Goal: Information Seeking & Learning: Learn about a topic

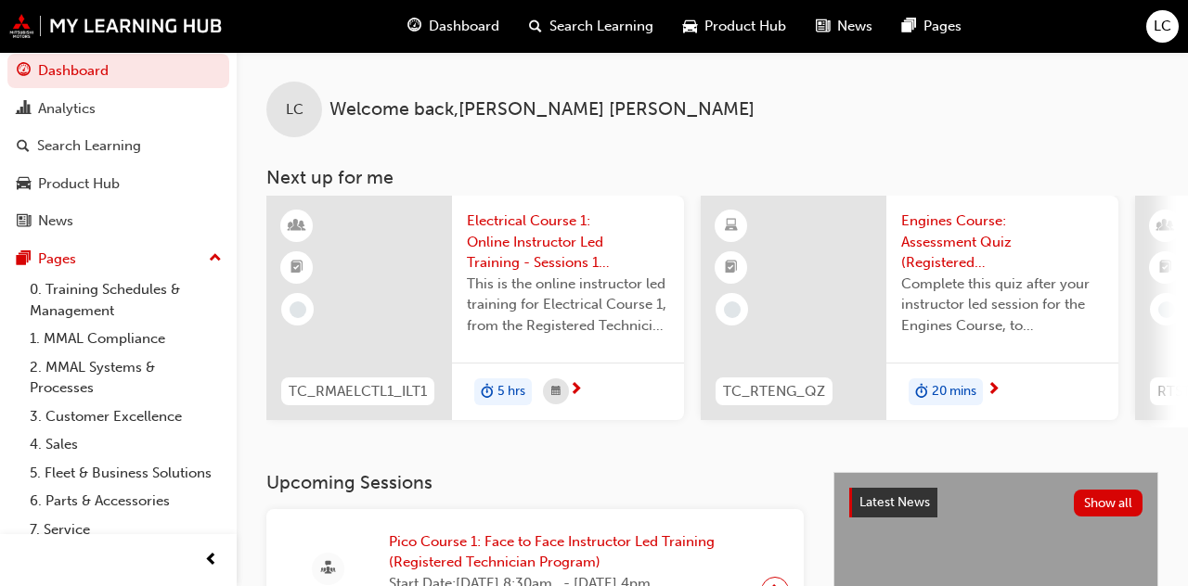
scroll to position [15, 0]
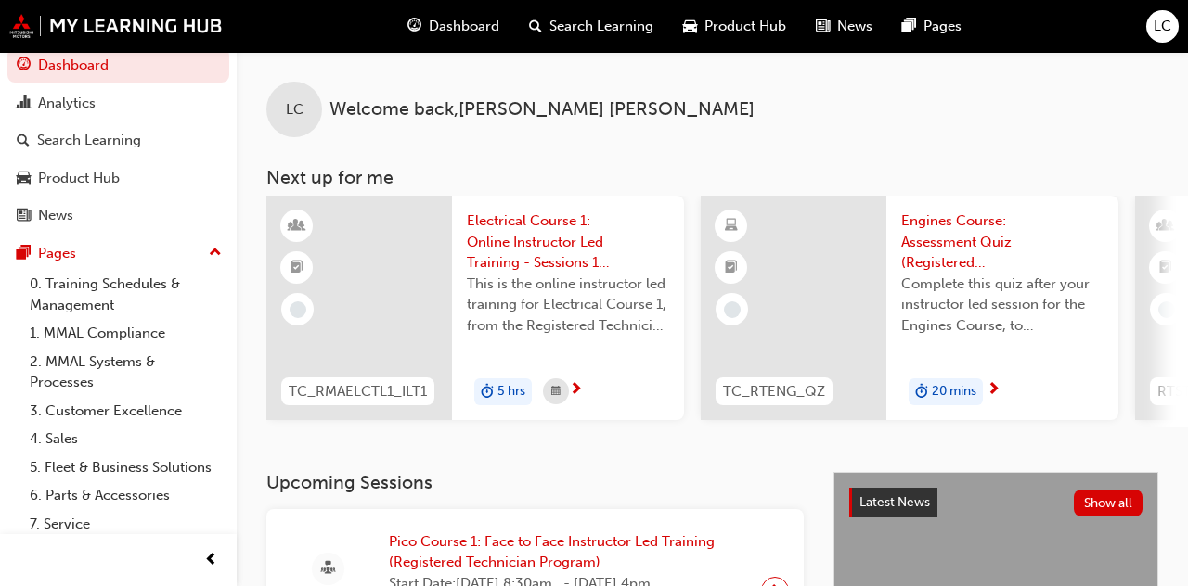
click at [78, 523] on link "7. Service" at bounding box center [125, 524] width 207 height 29
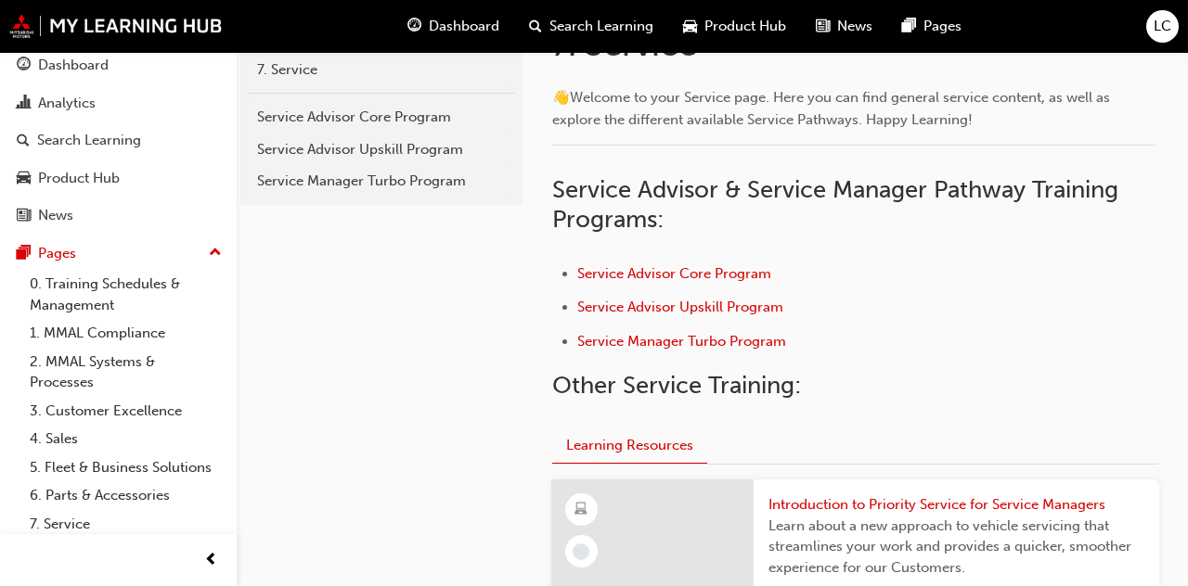
scroll to position [390, 0]
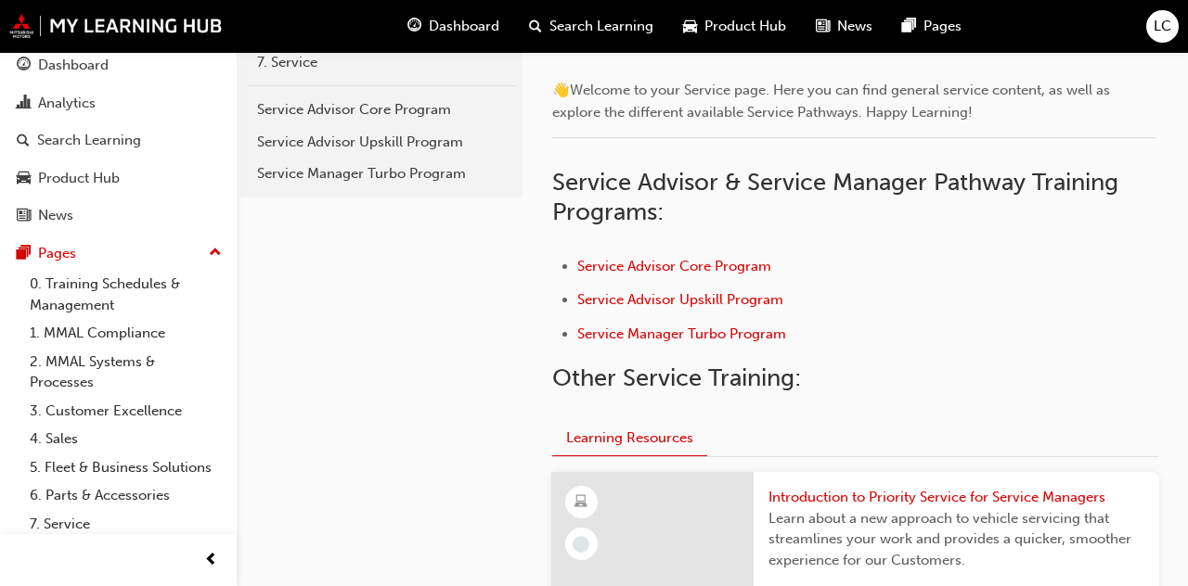
click at [81, 557] on link "8. Technical" at bounding box center [125, 552] width 207 height 29
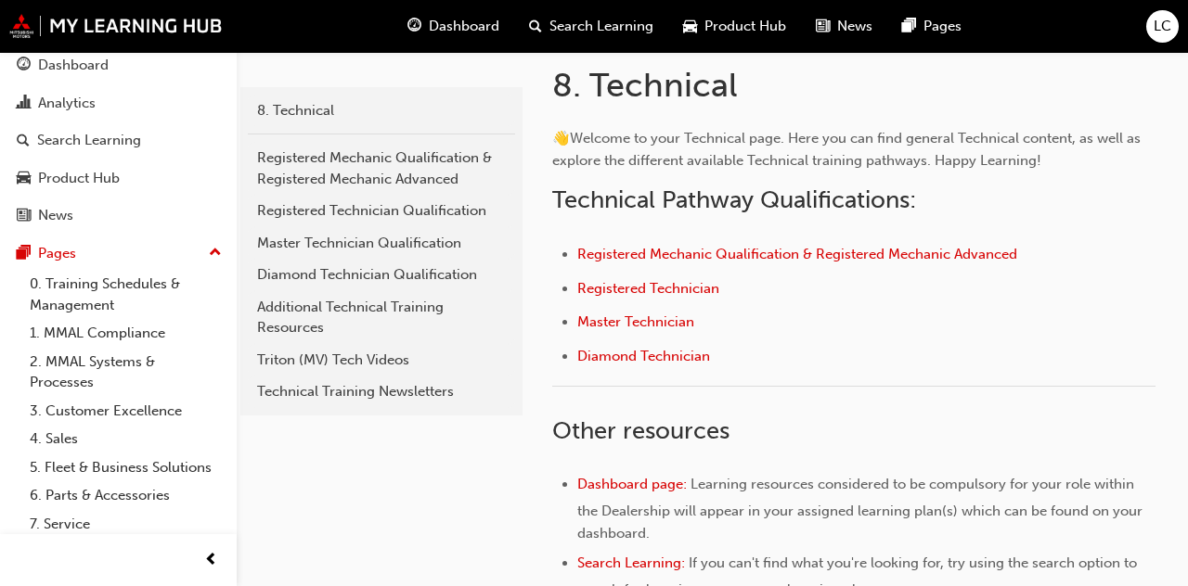
scroll to position [343, 0]
click at [666, 289] on span "Registered Technician" at bounding box center [648, 286] width 142 height 17
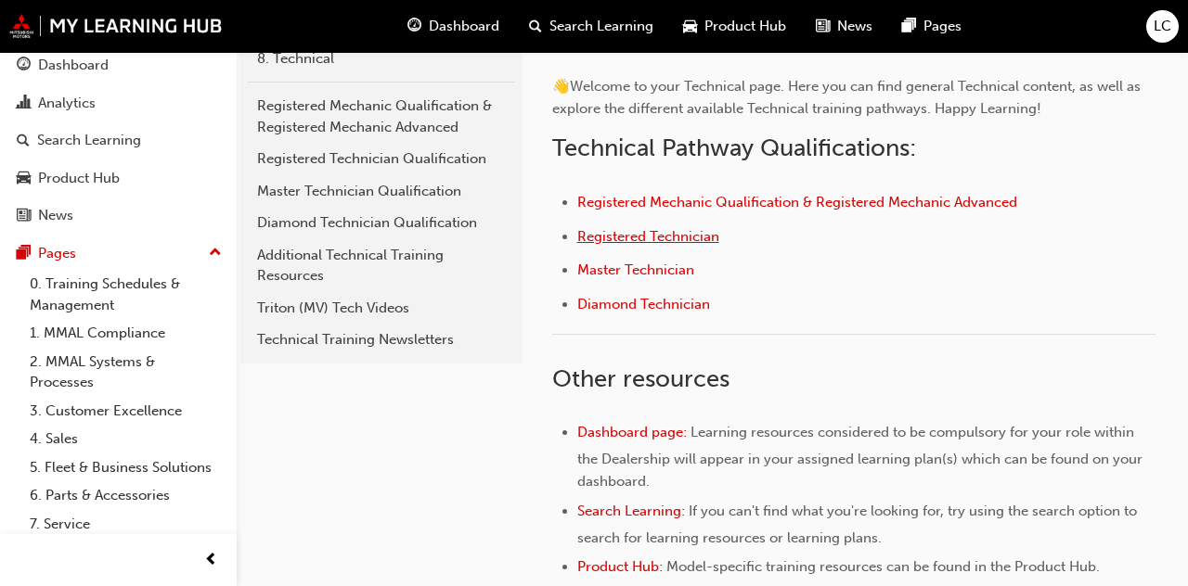
scroll to position [428, 0]
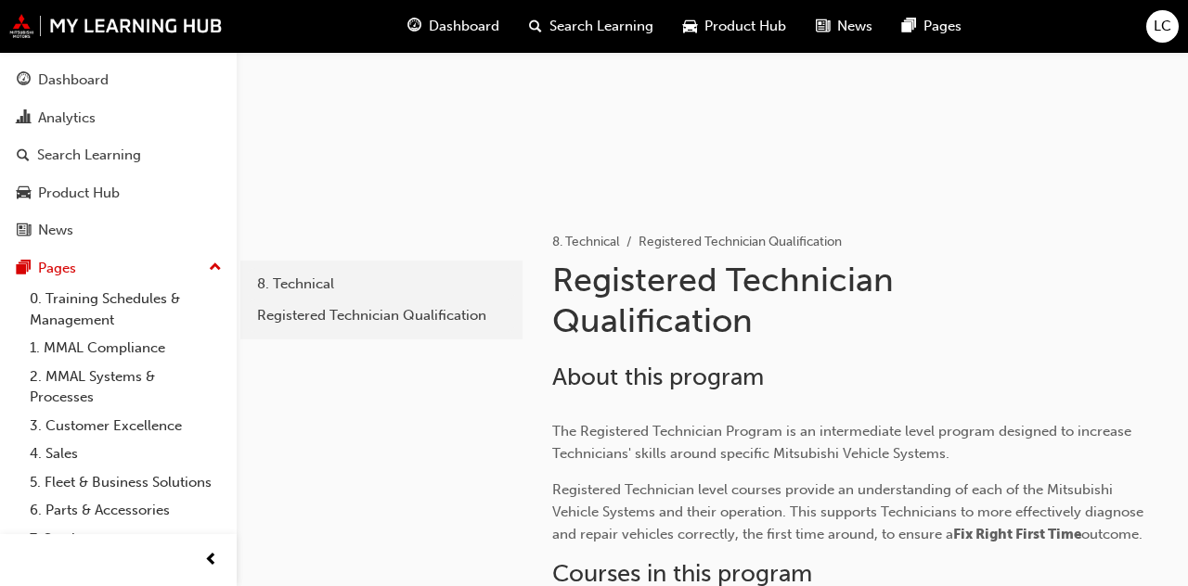
scroll to position [167, 0]
click at [125, 158] on div "Search Learning" at bounding box center [89, 155] width 104 height 21
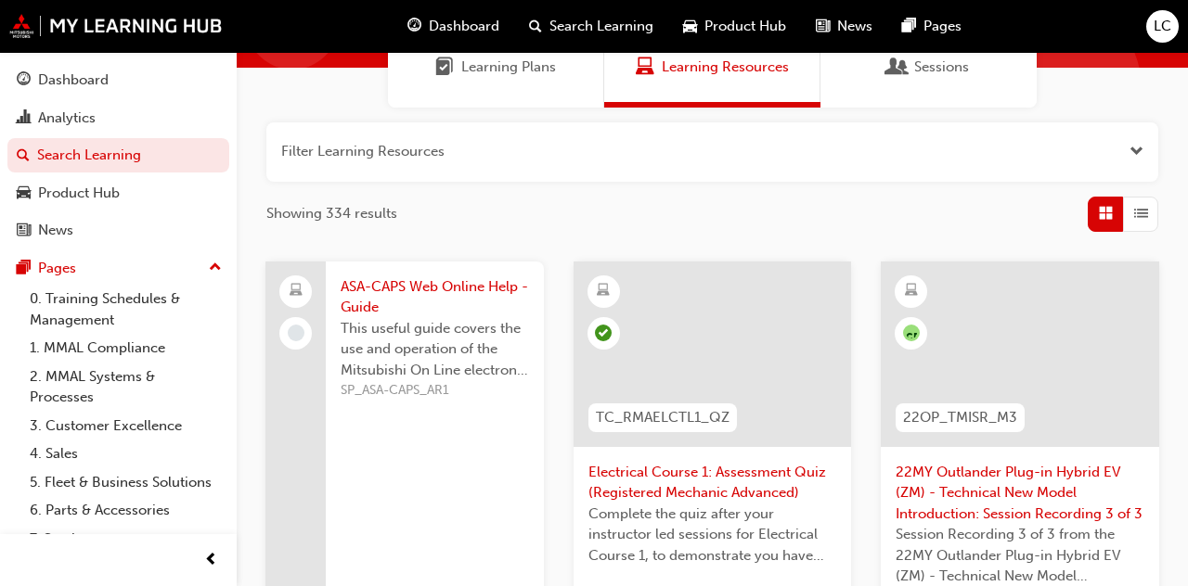
scroll to position [168, 0]
click at [1128, 151] on button "button" at bounding box center [712, 151] width 892 height 59
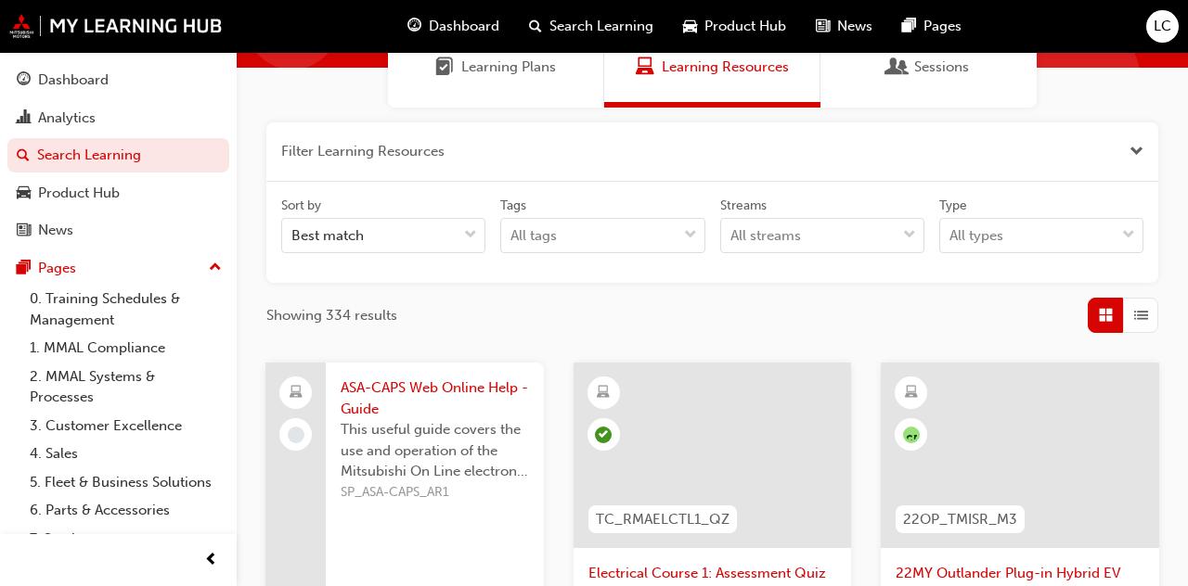
click at [1098, 171] on button "button" at bounding box center [712, 151] width 892 height 59
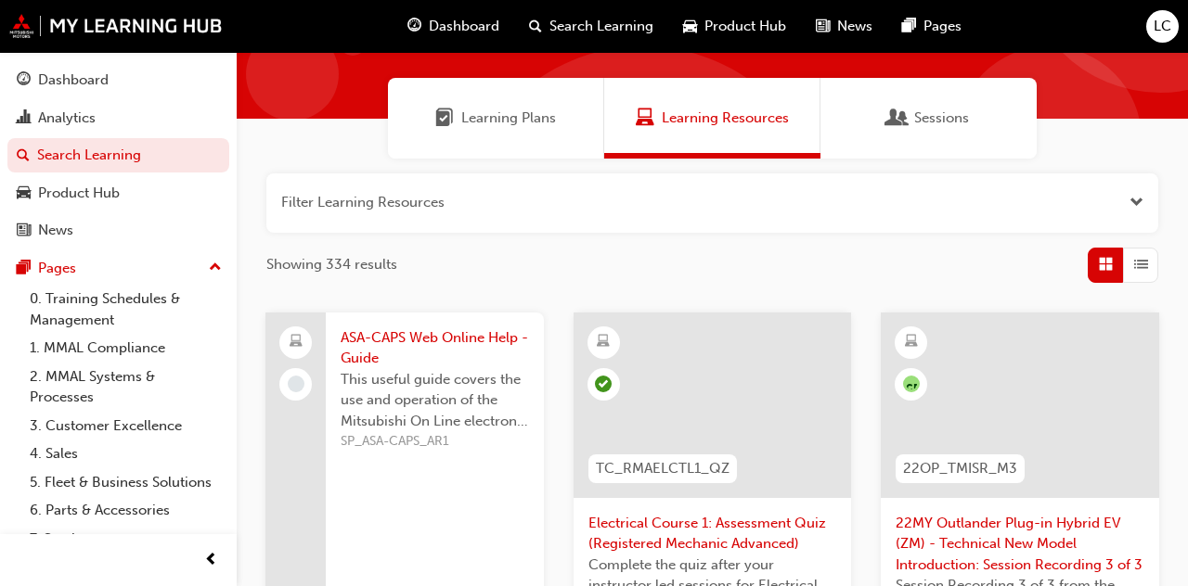
scroll to position [113, 0]
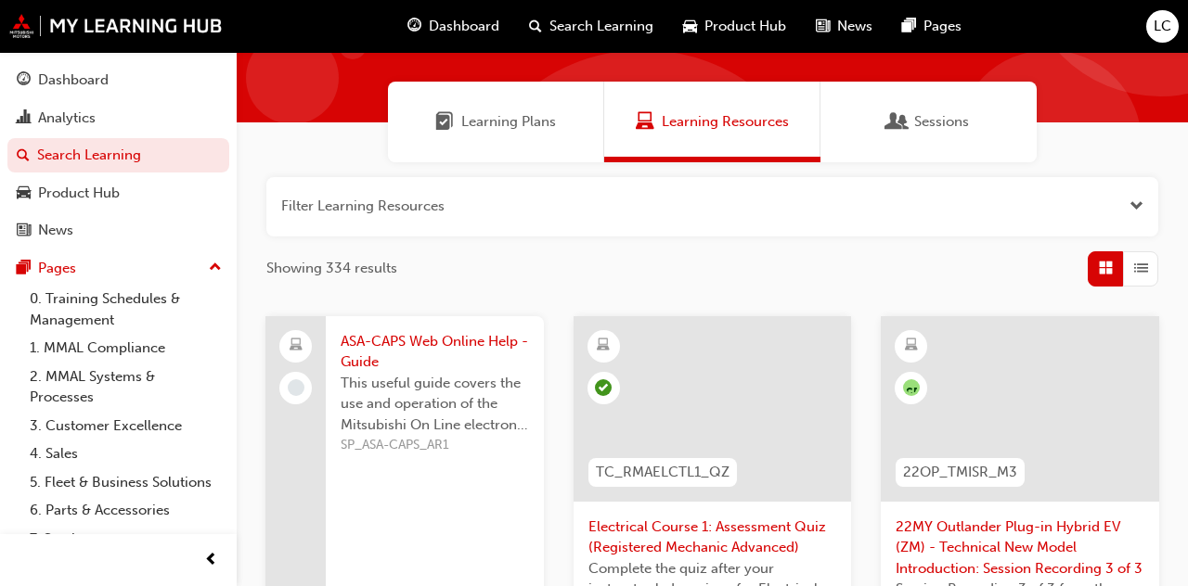
click at [982, 141] on div "Sessions" at bounding box center [928, 122] width 216 height 81
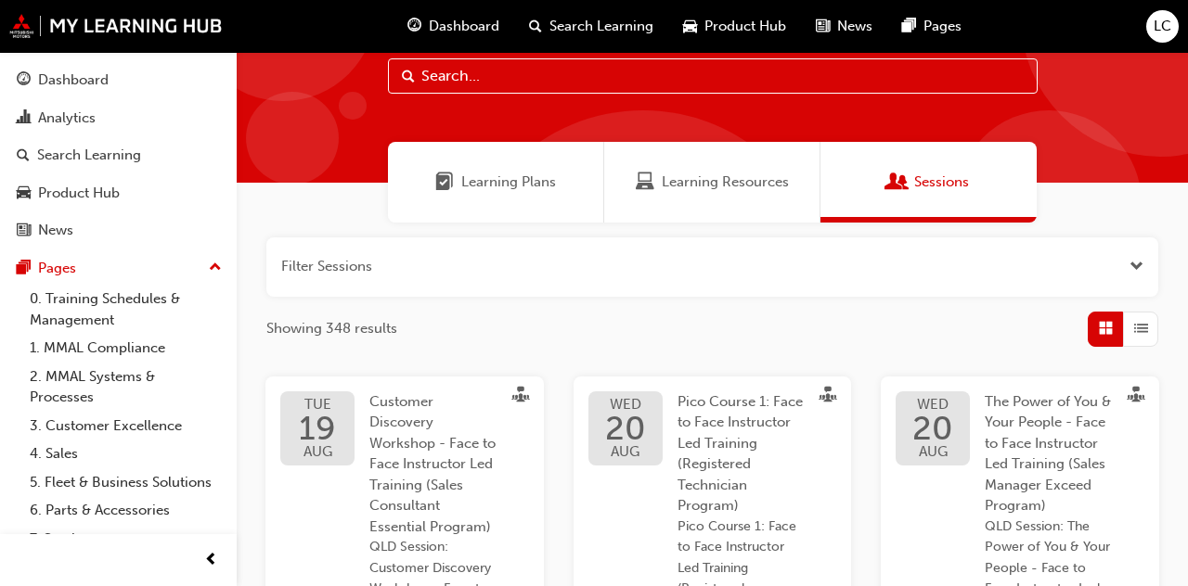
scroll to position [69, 0]
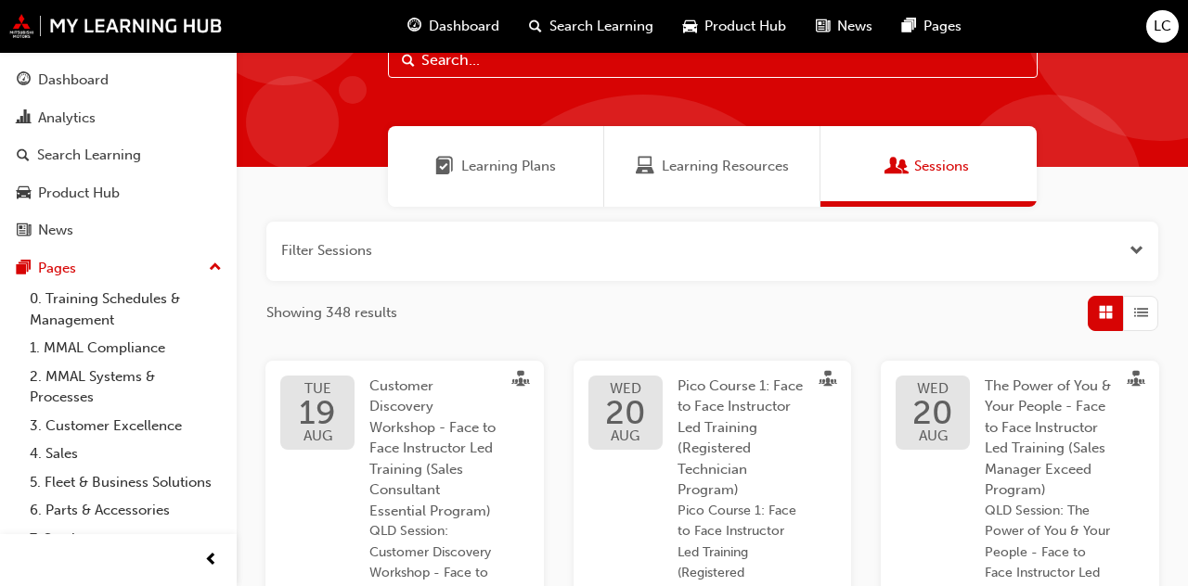
click at [486, 190] on div "Learning Plans" at bounding box center [496, 166] width 216 height 81
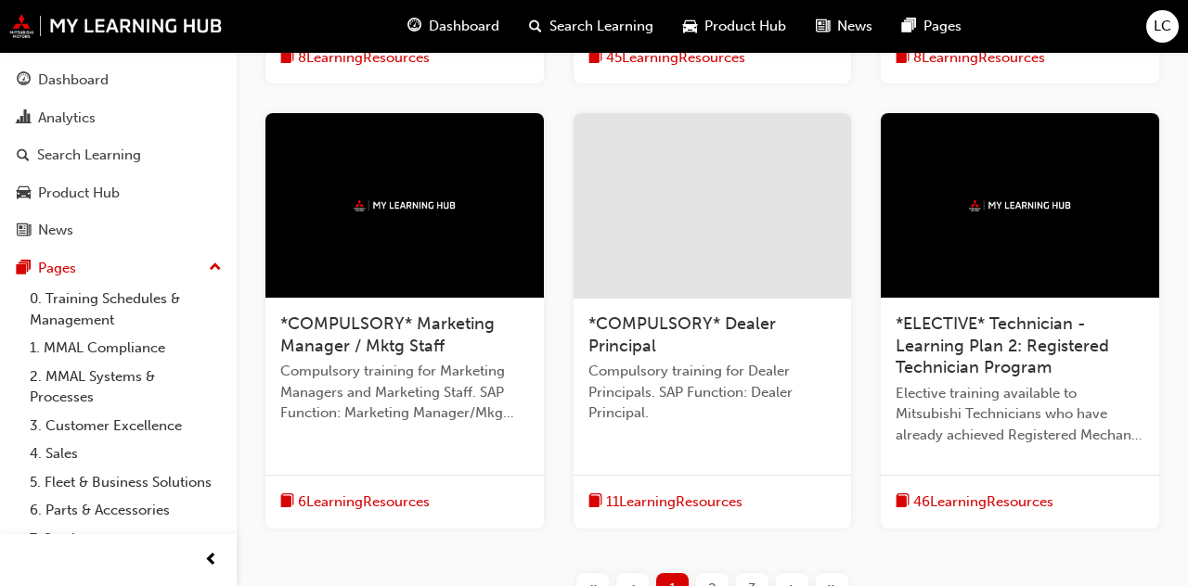
scroll to position [761, 0]
click at [708, 584] on span "2" at bounding box center [712, 589] width 8 height 21
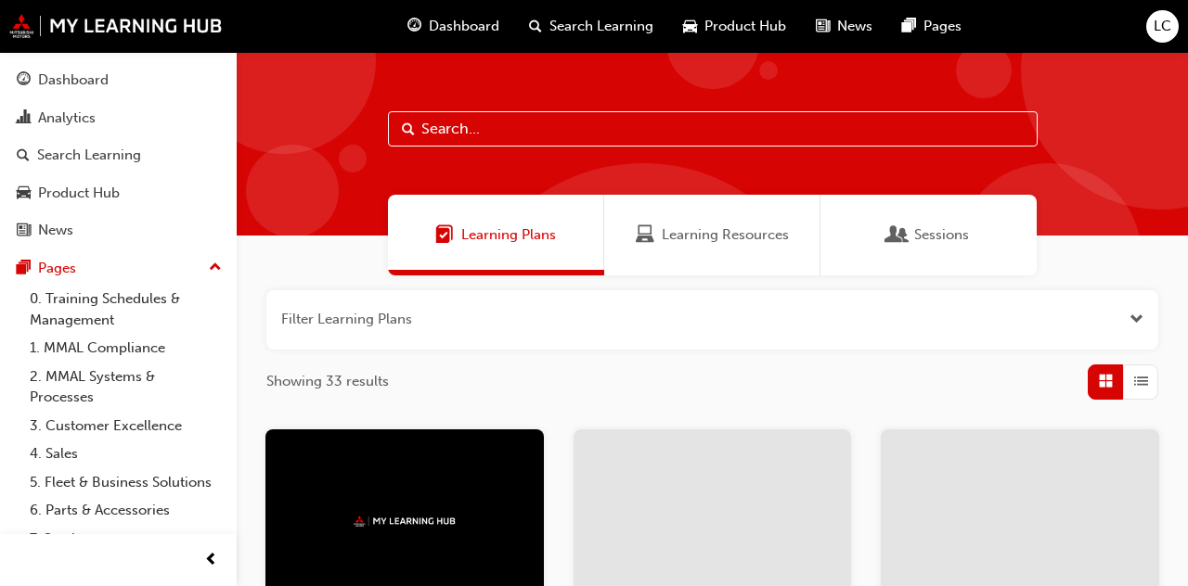
click at [724, 306] on button "button" at bounding box center [712, 319] width 892 height 59
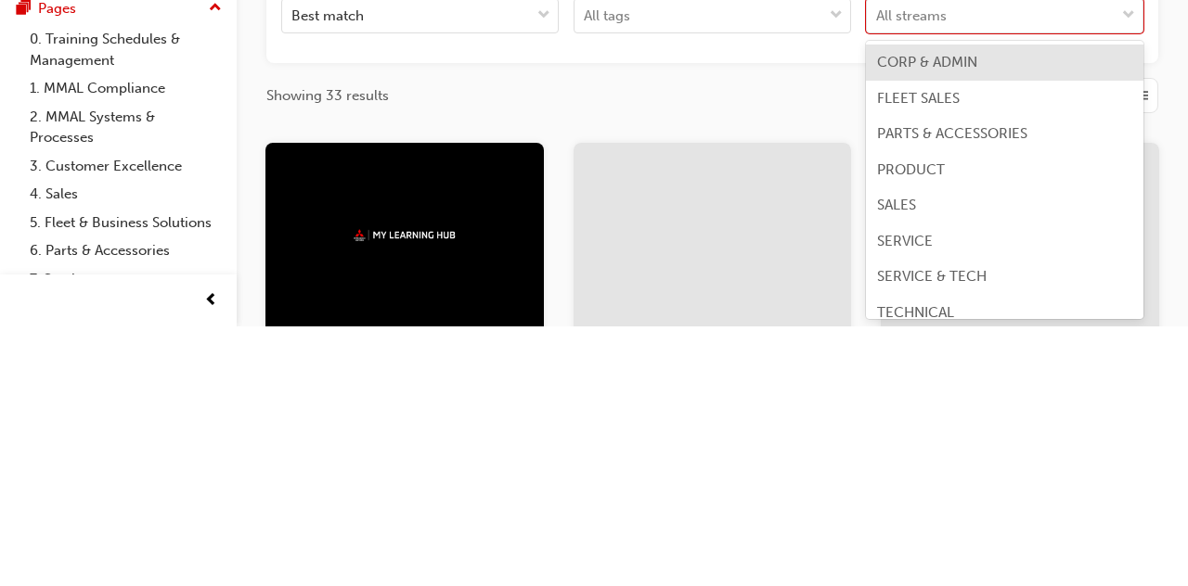
scroll to position [15, 0]
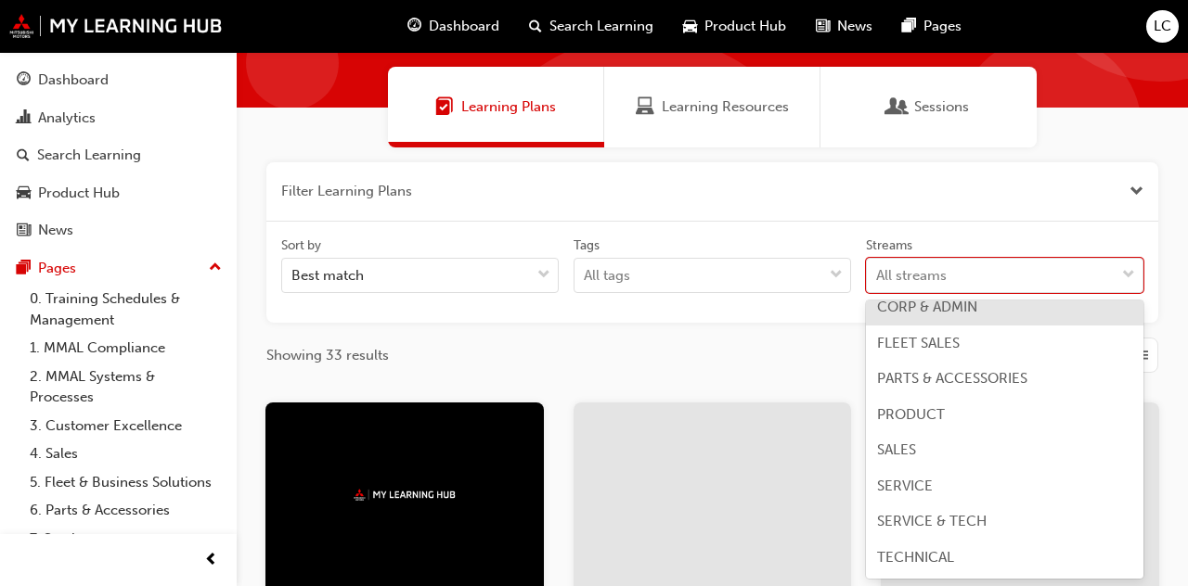
click at [982, 521] on span "SERVICE & TECH" at bounding box center [931, 521] width 109 height 17
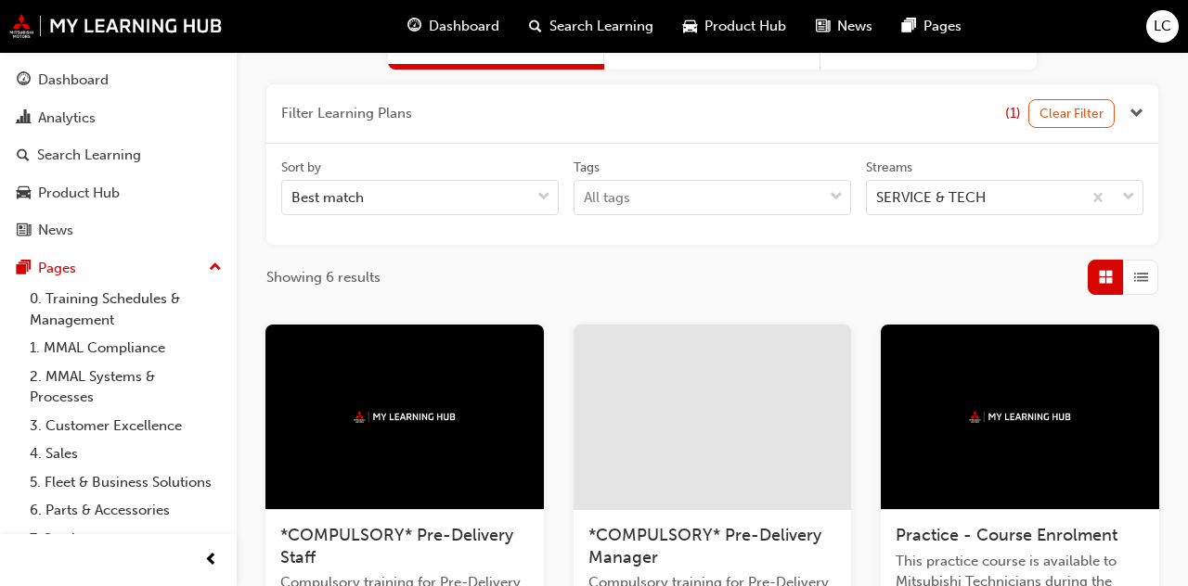
scroll to position [204, 0]
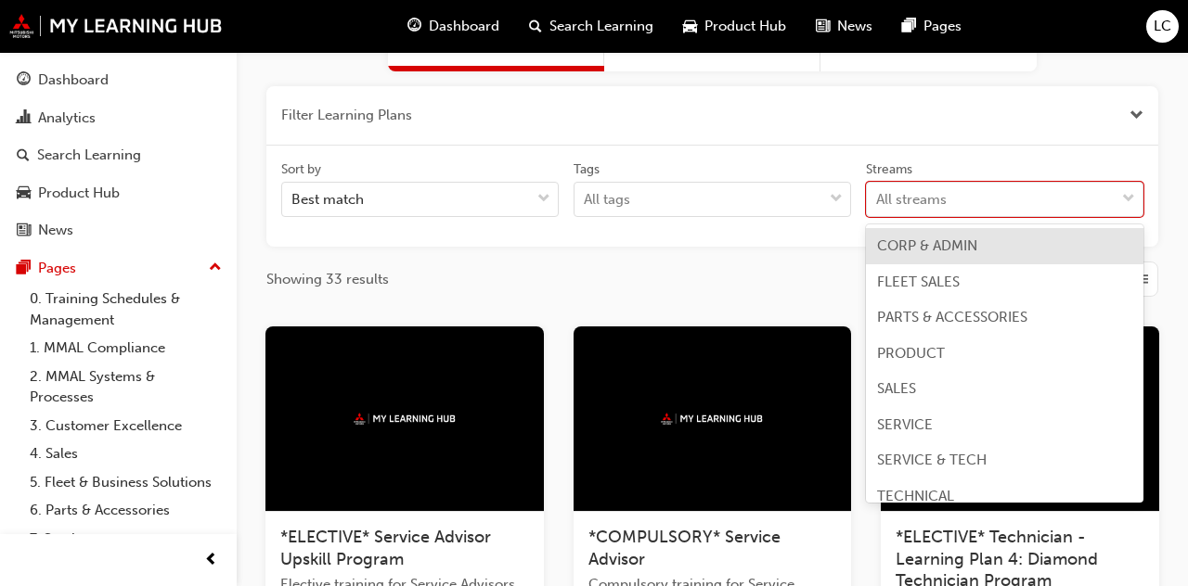
scroll to position [15, 0]
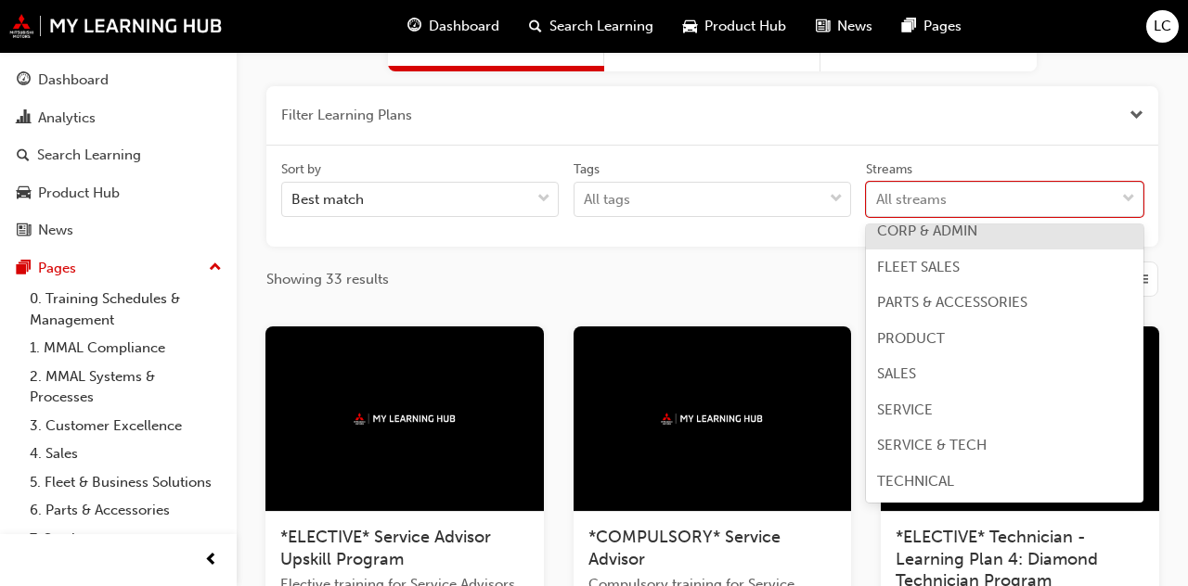
click at [944, 481] on span "TECHNICAL" at bounding box center [915, 481] width 77 height 17
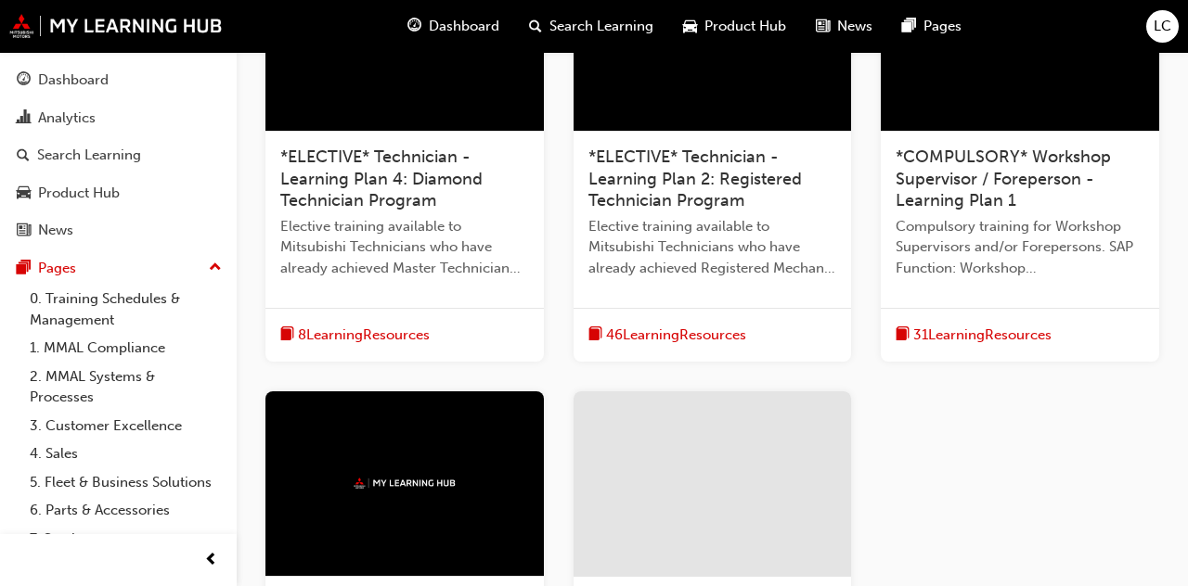
scroll to position [586, 0]
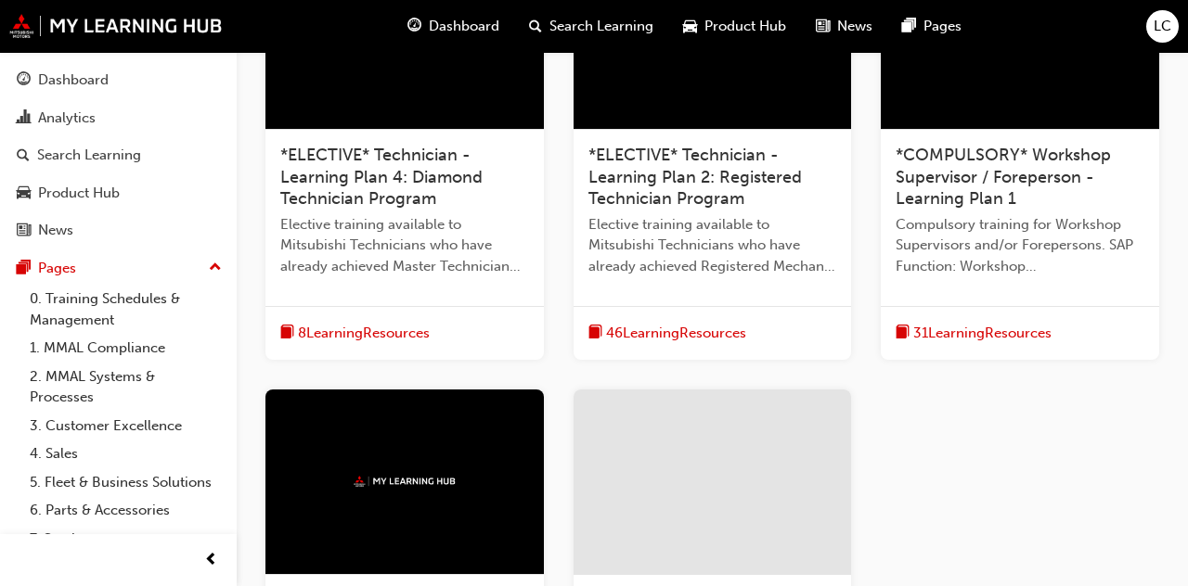
click at [703, 184] on span "*ELECTIVE* Technician - Learning Plan 2: Registered Technician Program" at bounding box center [694, 177] width 213 height 64
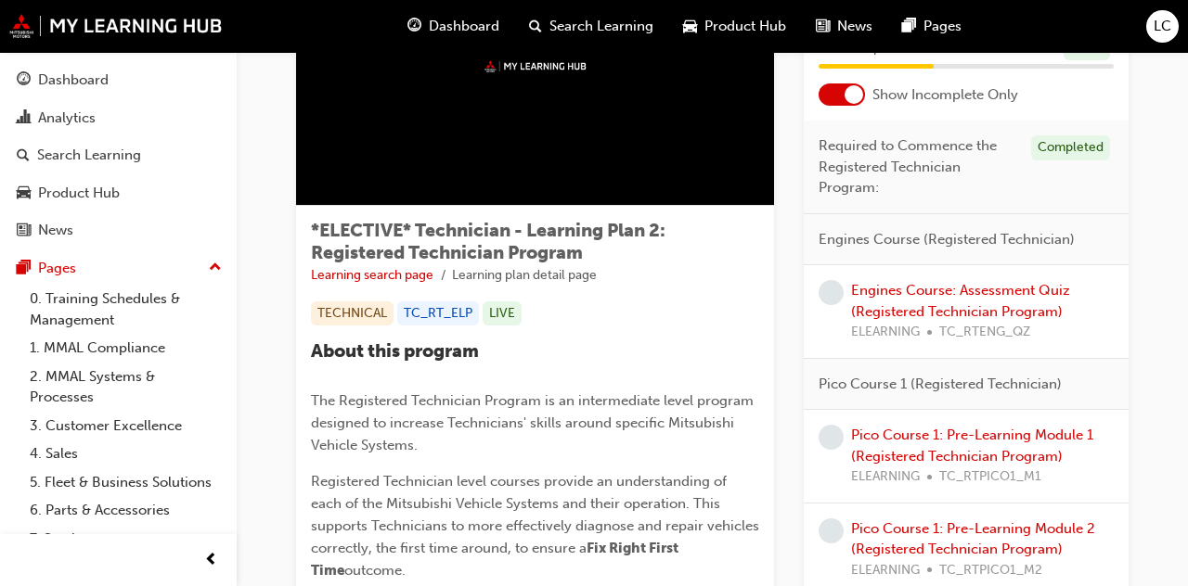
scroll to position [131, 0]
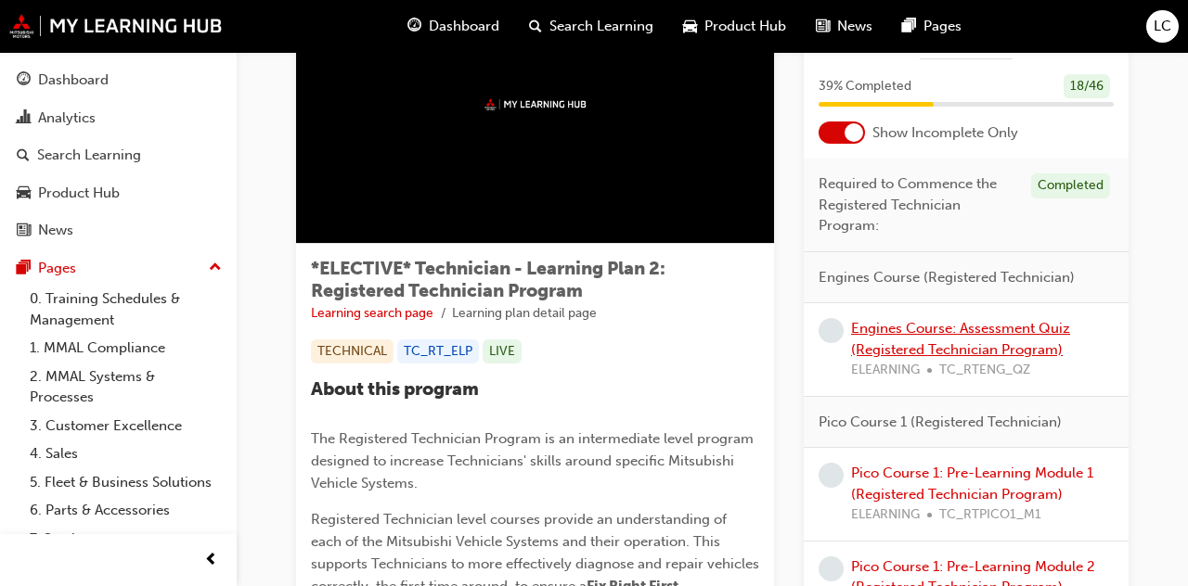
click at [988, 340] on link "Engines Course: Assessment Quiz (Registered Technician Program)" at bounding box center [960, 339] width 219 height 38
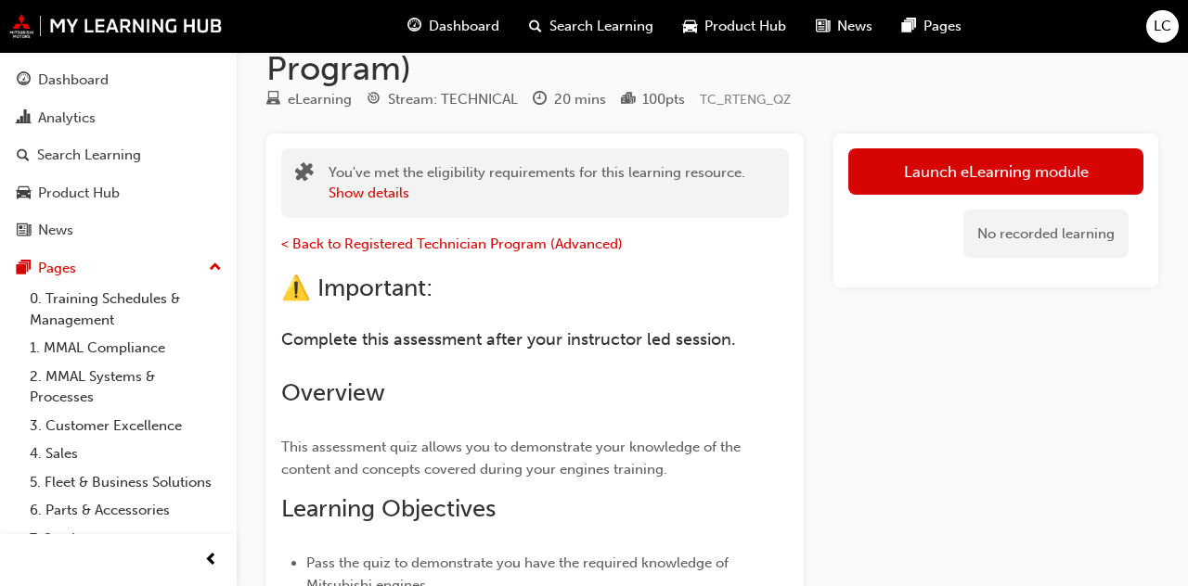
scroll to position [115, 0]
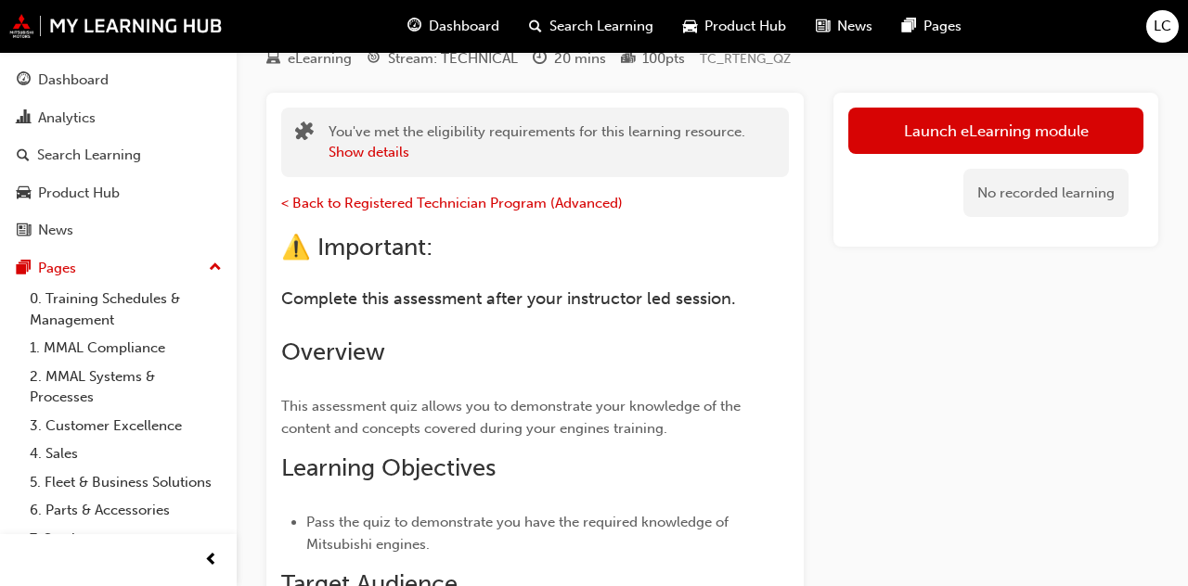
click at [1054, 150] on link "Launch eLearning module" at bounding box center [995, 131] width 295 height 46
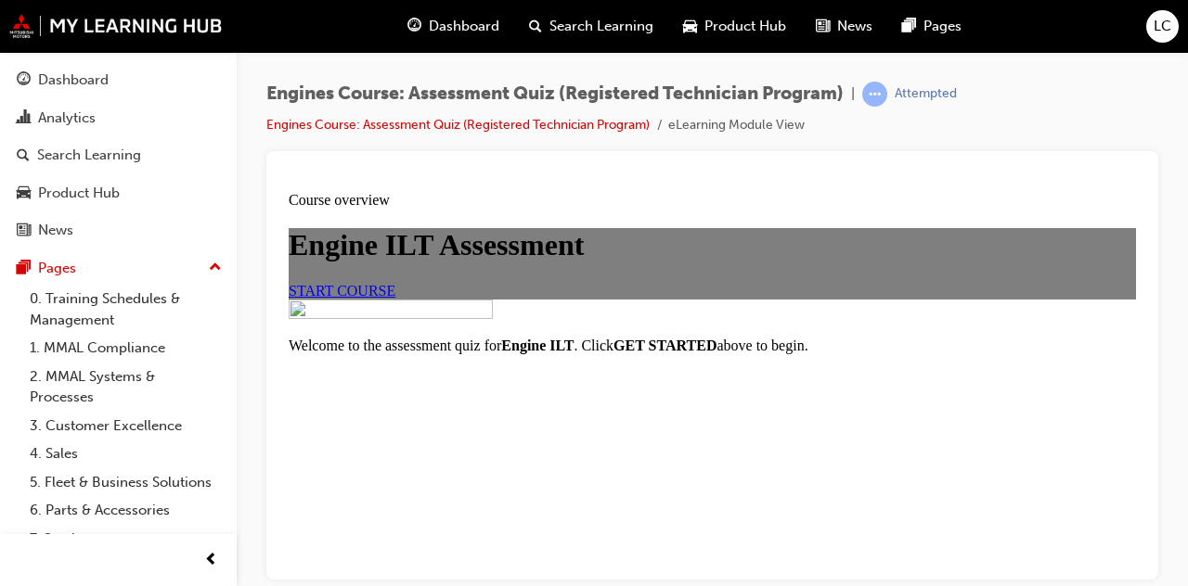
click at [395, 298] on link "START COURSE" at bounding box center [342, 290] width 107 height 16
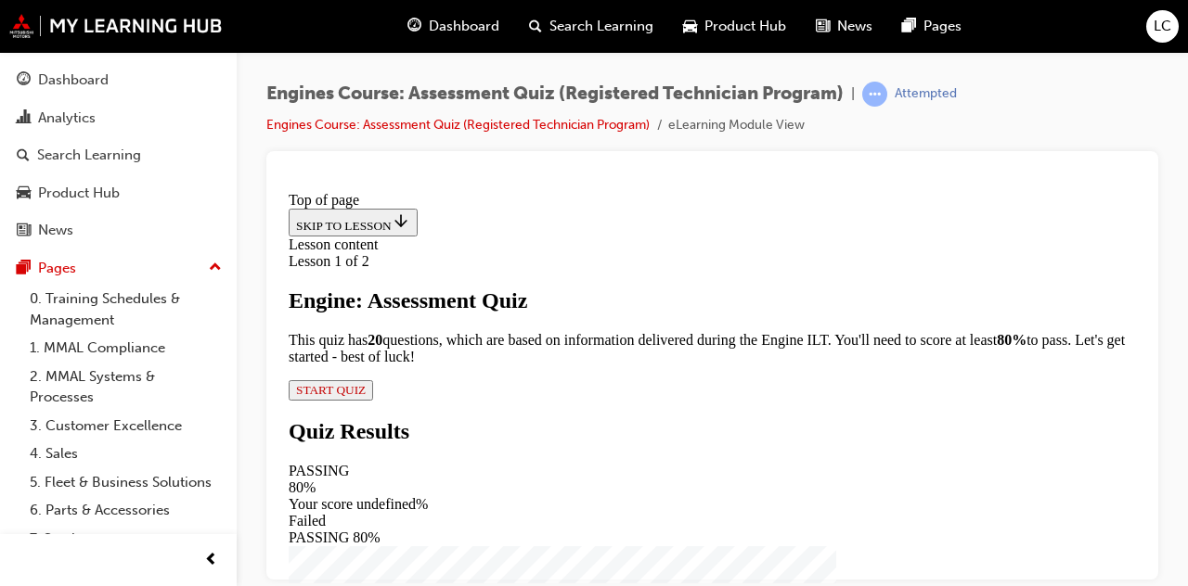
scroll to position [204, 0]
click at [366, 396] on span "START QUIZ" at bounding box center [331, 389] width 70 height 14
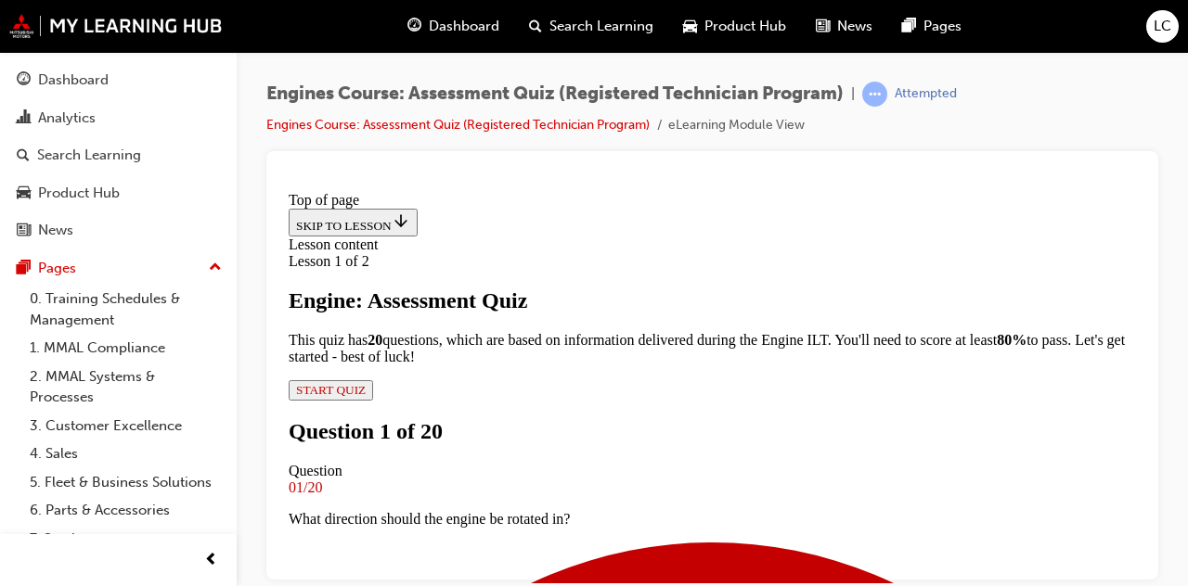
scroll to position [303, 0]
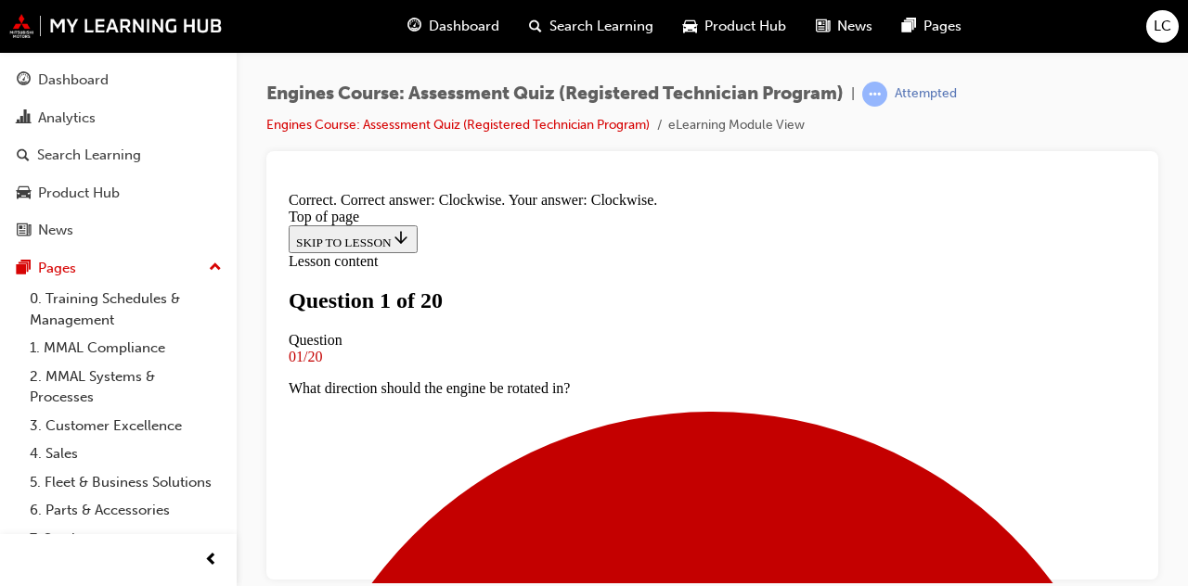
scroll to position [314, 0]
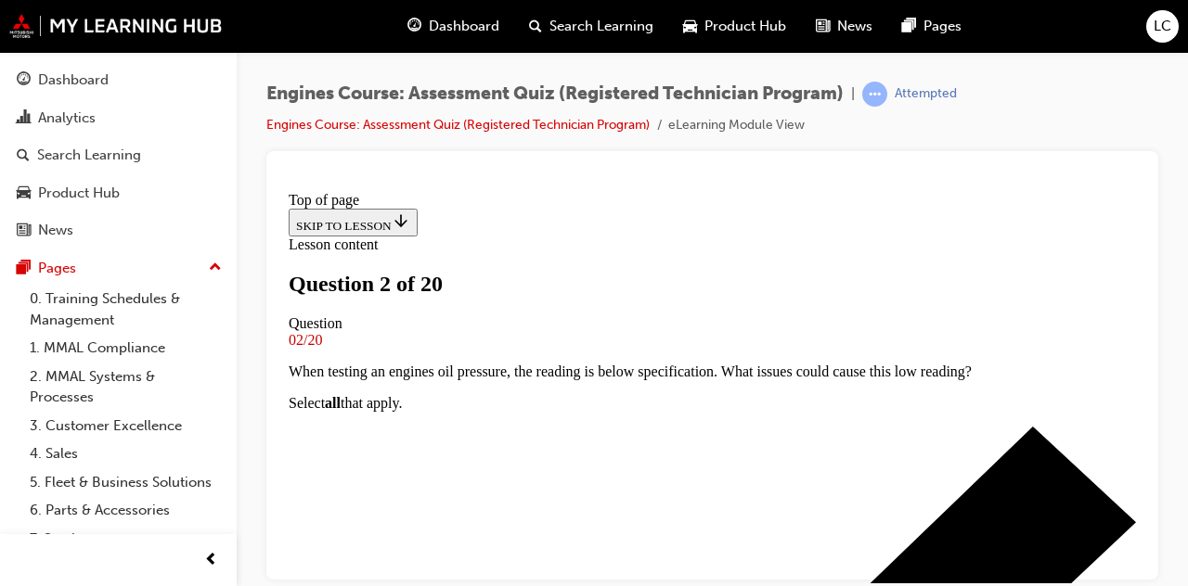
scroll to position [338, 0]
click at [944, 98] on div "Attempted" at bounding box center [925, 94] width 62 height 18
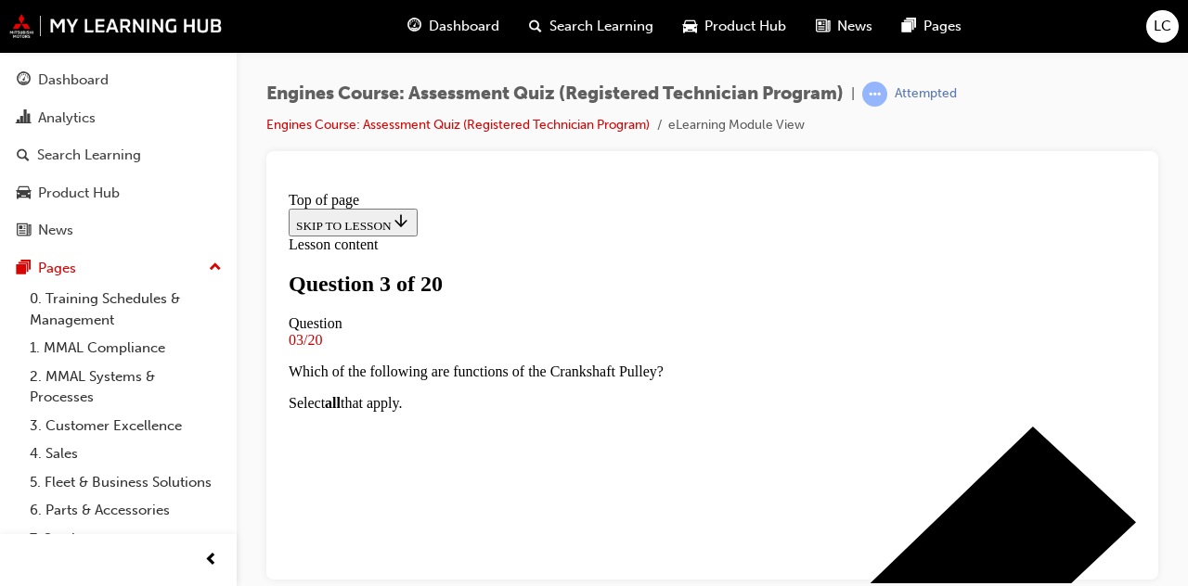
scroll to position [354, 0]
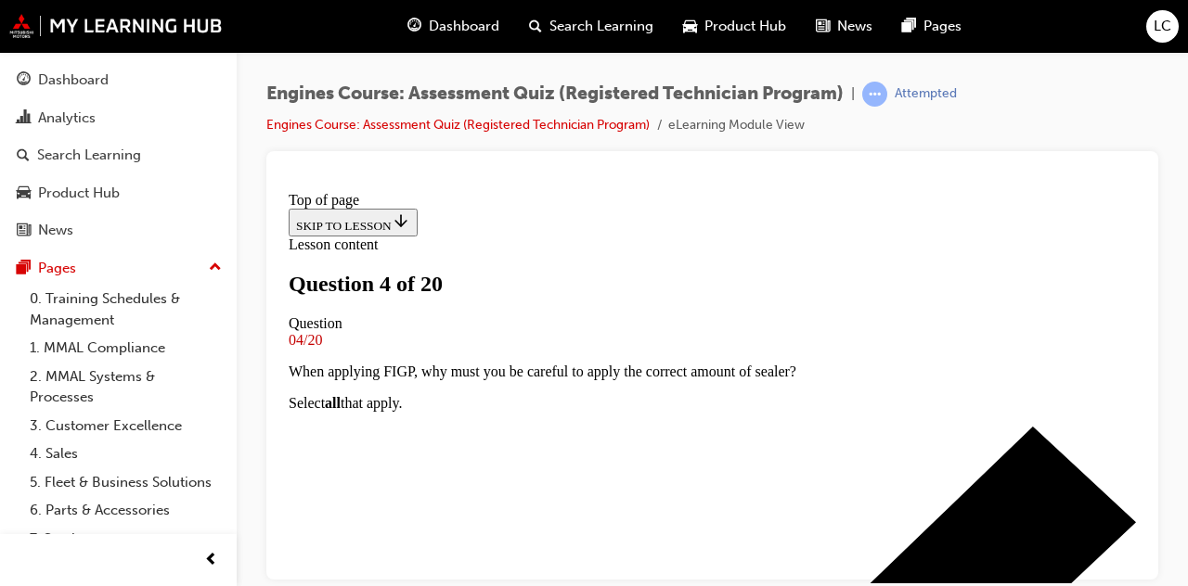
scroll to position [367, 0]
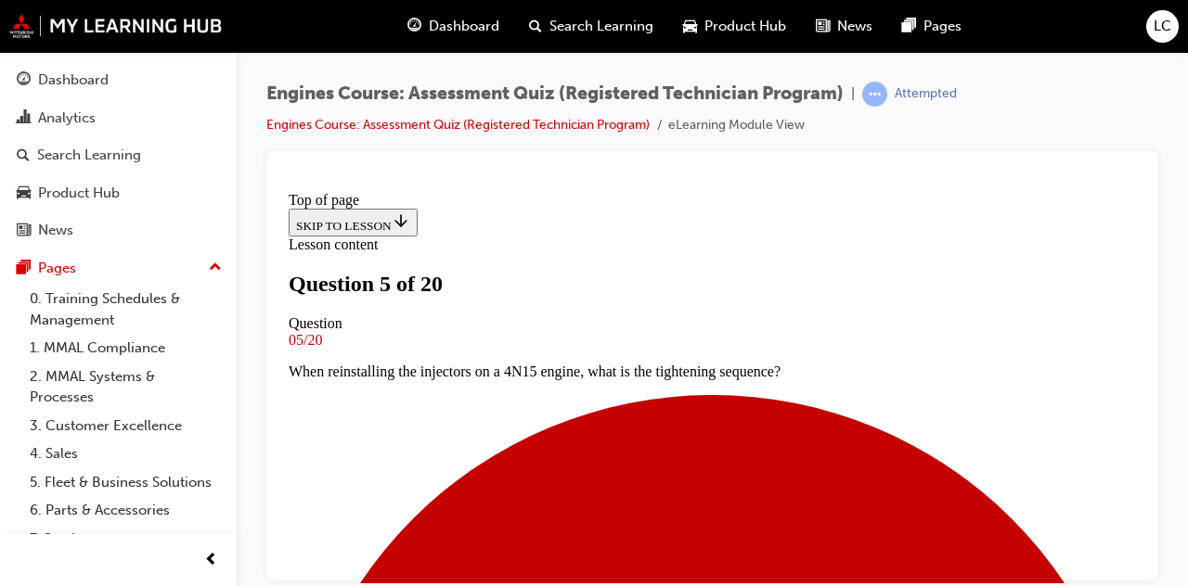
scroll to position [377, 0]
click at [738, 584] on div "Engines Course: Assessment Quiz (Registered Technician Program) | Attempted Eng…" at bounding box center [594, 293] width 1188 height 586
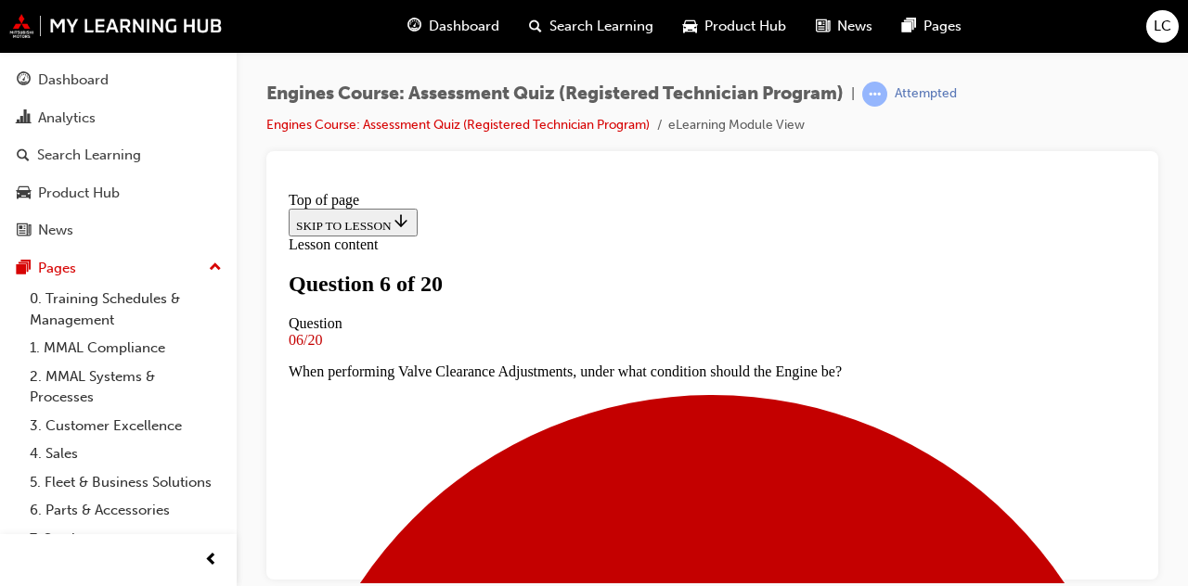
scroll to position [401, 0]
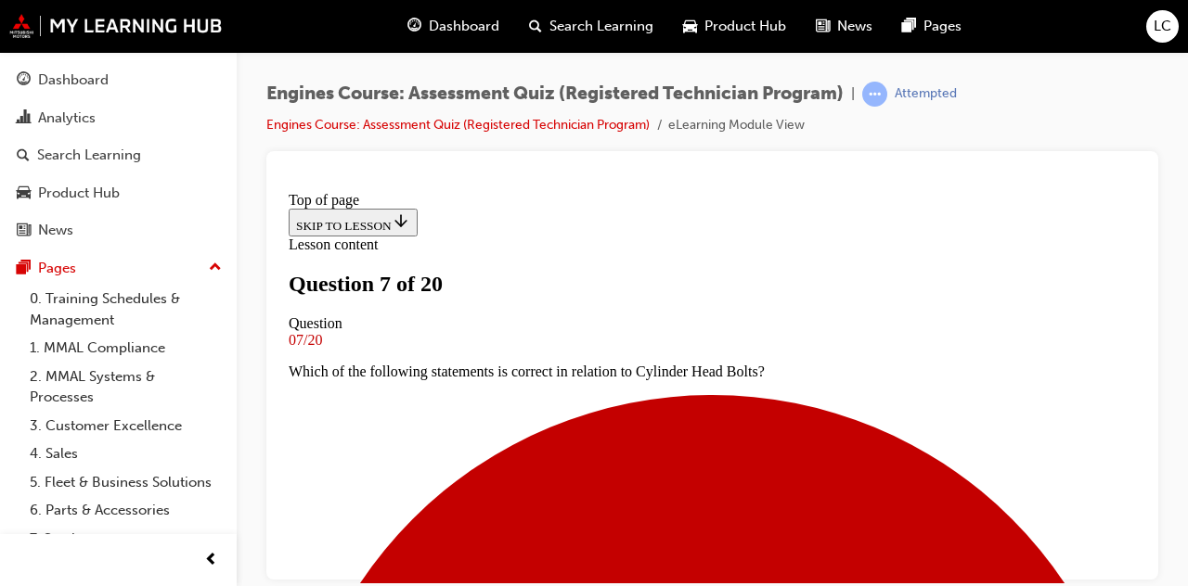
scroll to position [349, 0]
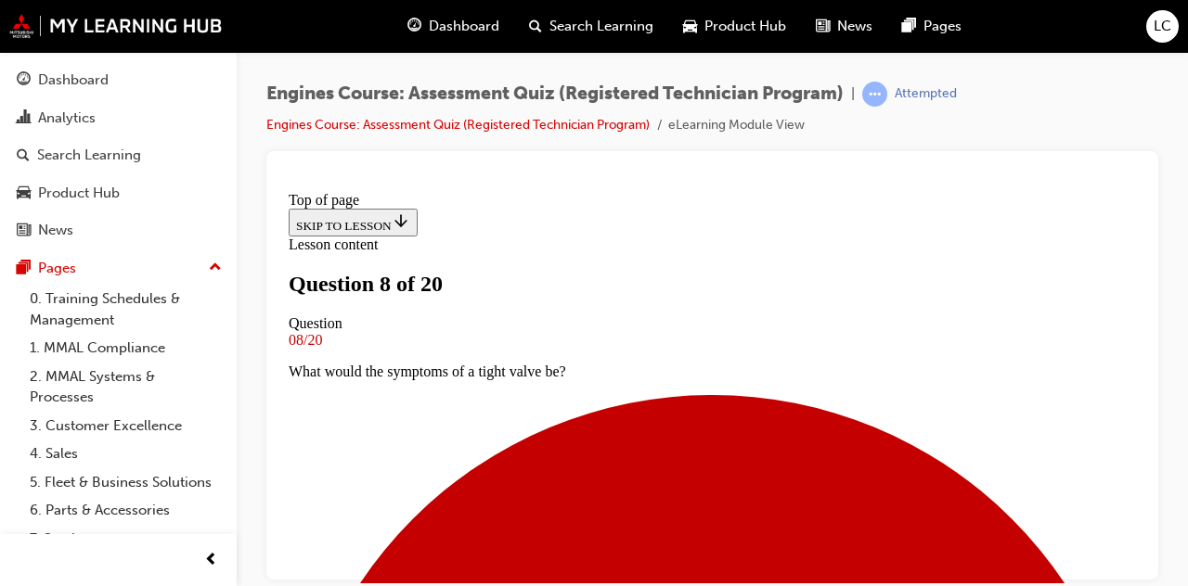
scroll to position [397, 0]
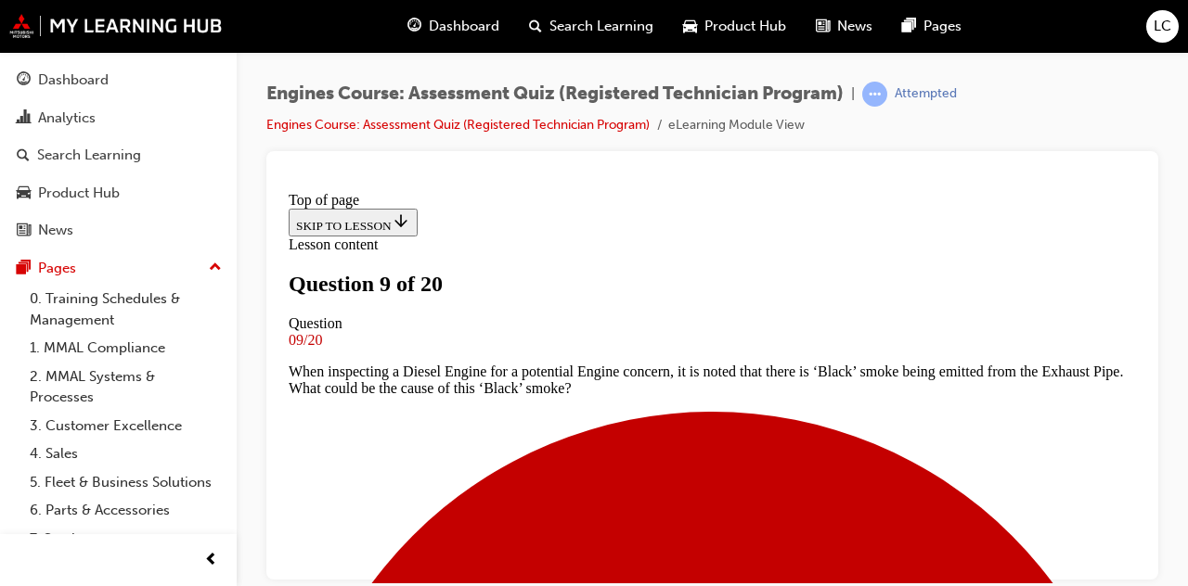
scroll to position [375, 0]
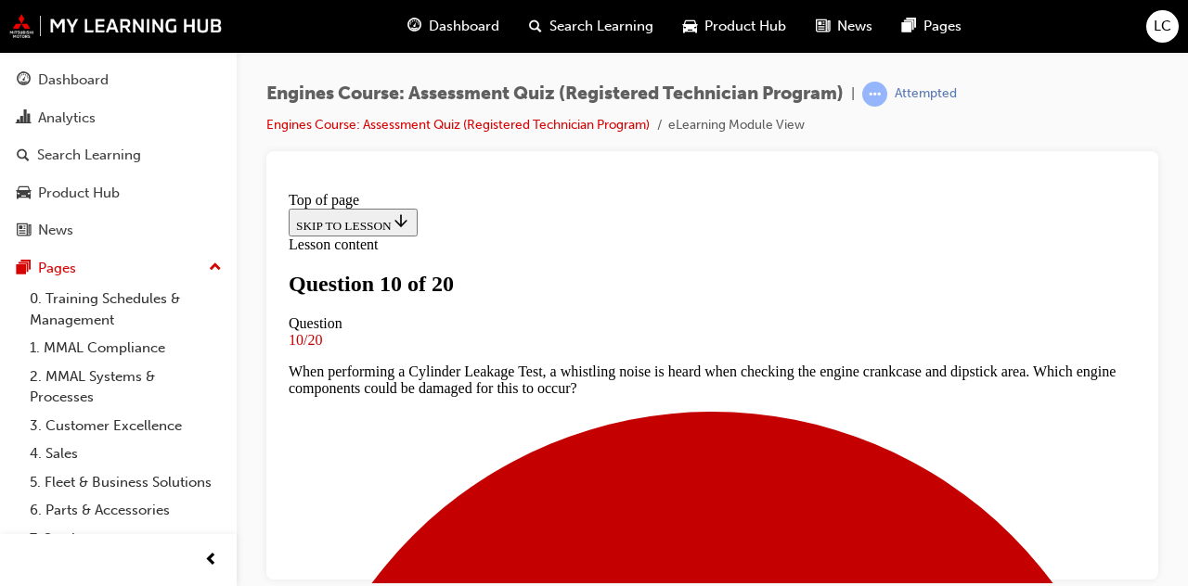
scroll to position [304, 0]
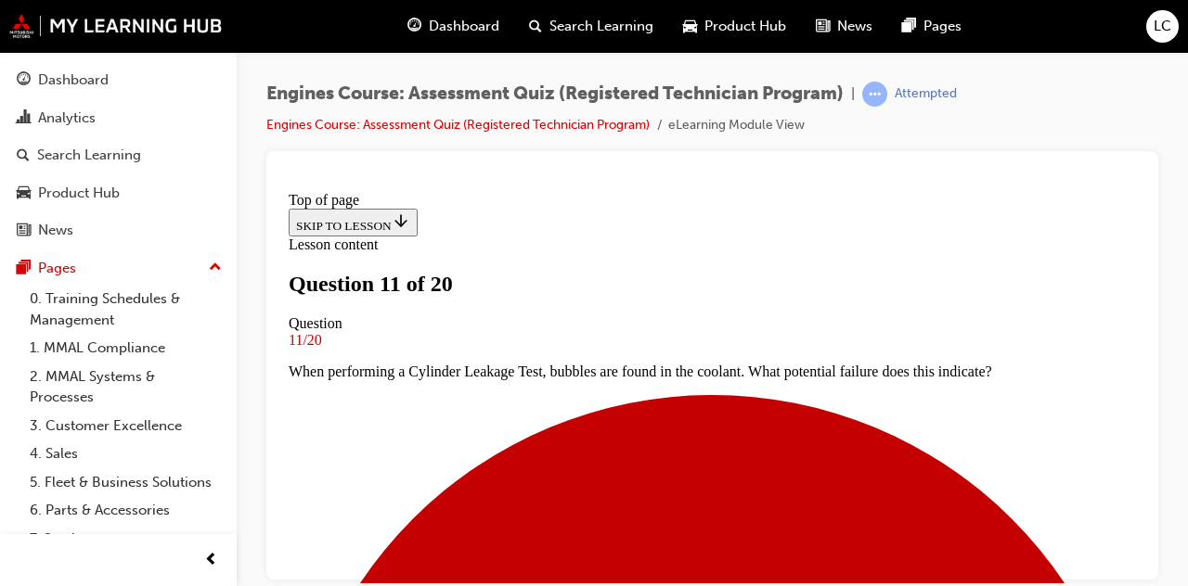
scroll to position [413, 0]
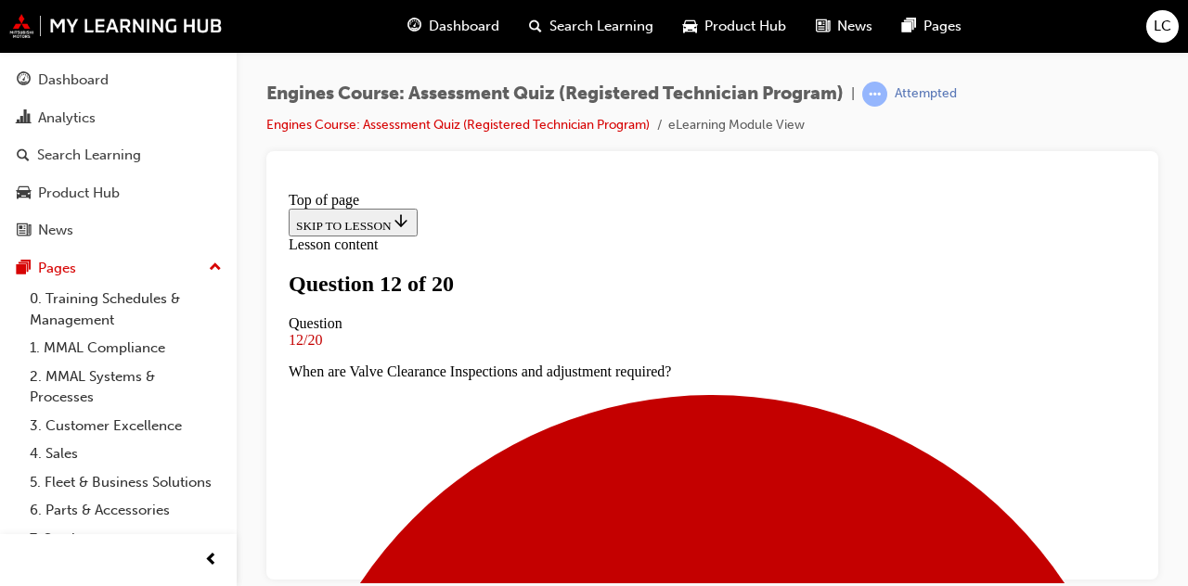
scroll to position [473, 0]
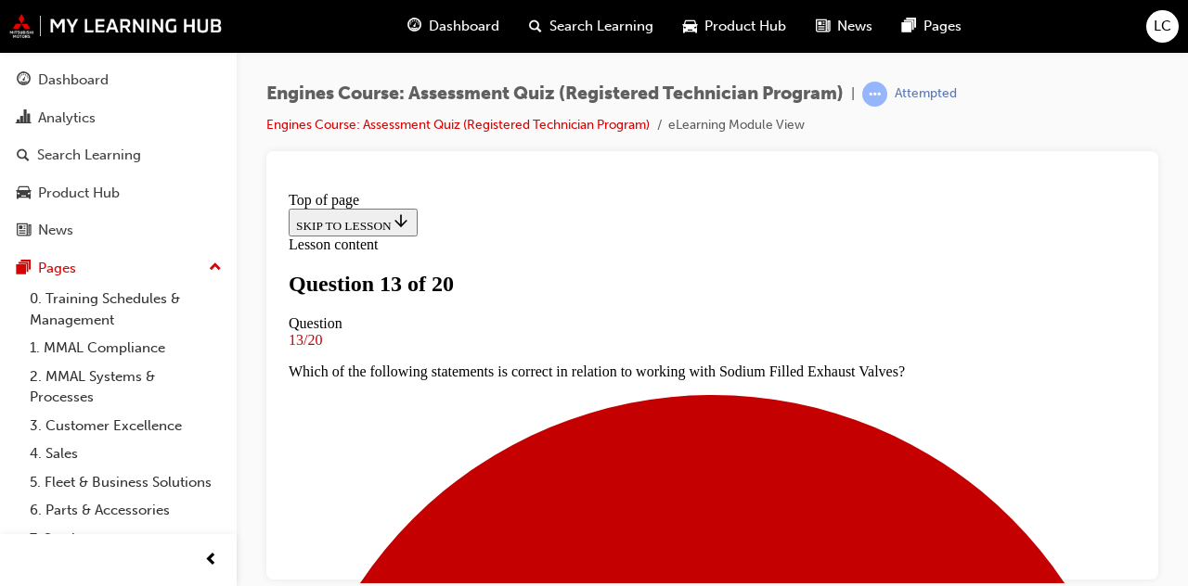
scroll to position [372, 0]
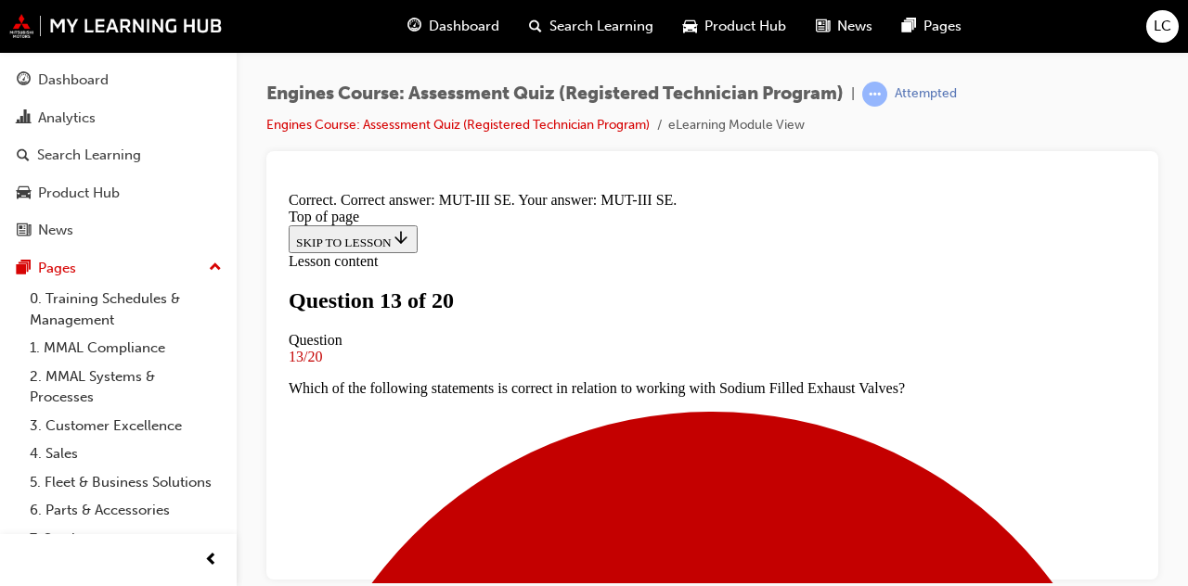
scroll to position [603, 0]
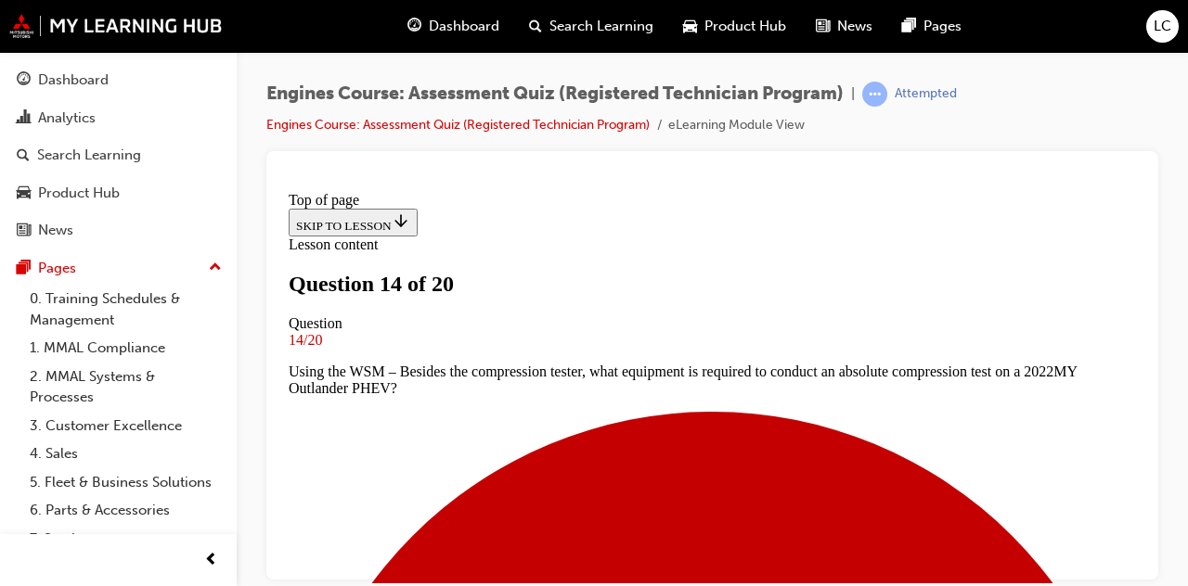
scroll to position [455, 0]
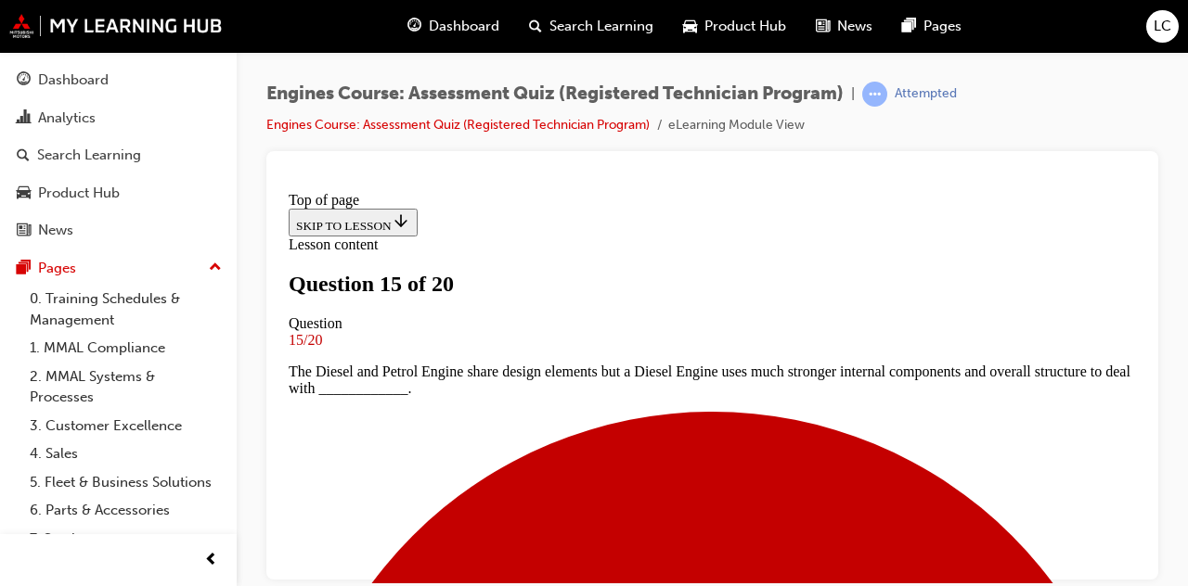
scroll to position [415, 0]
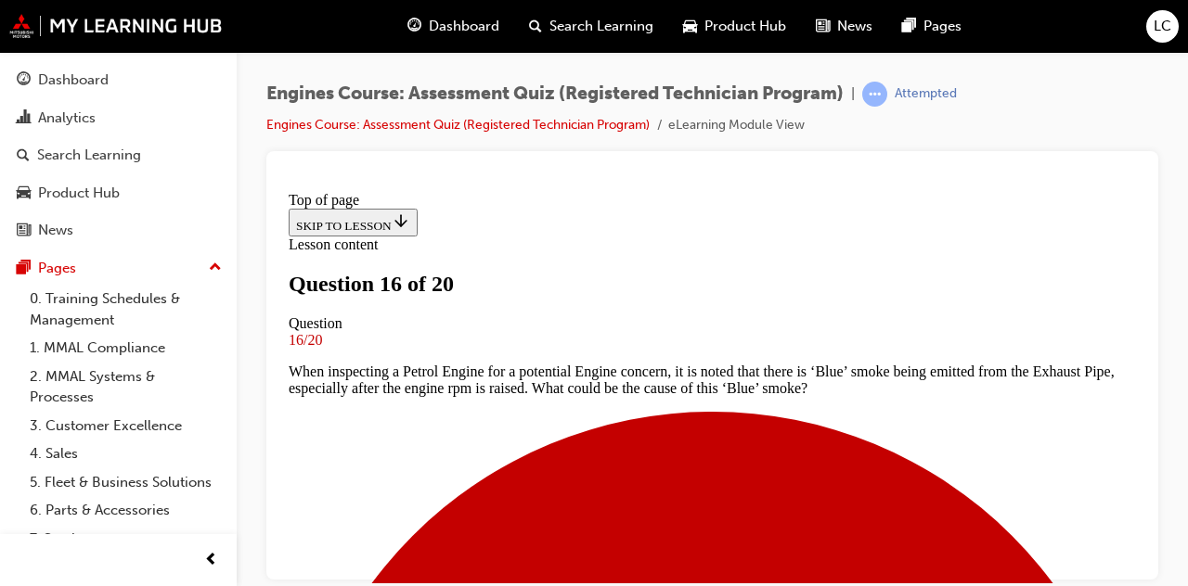
scroll to position [343, 0]
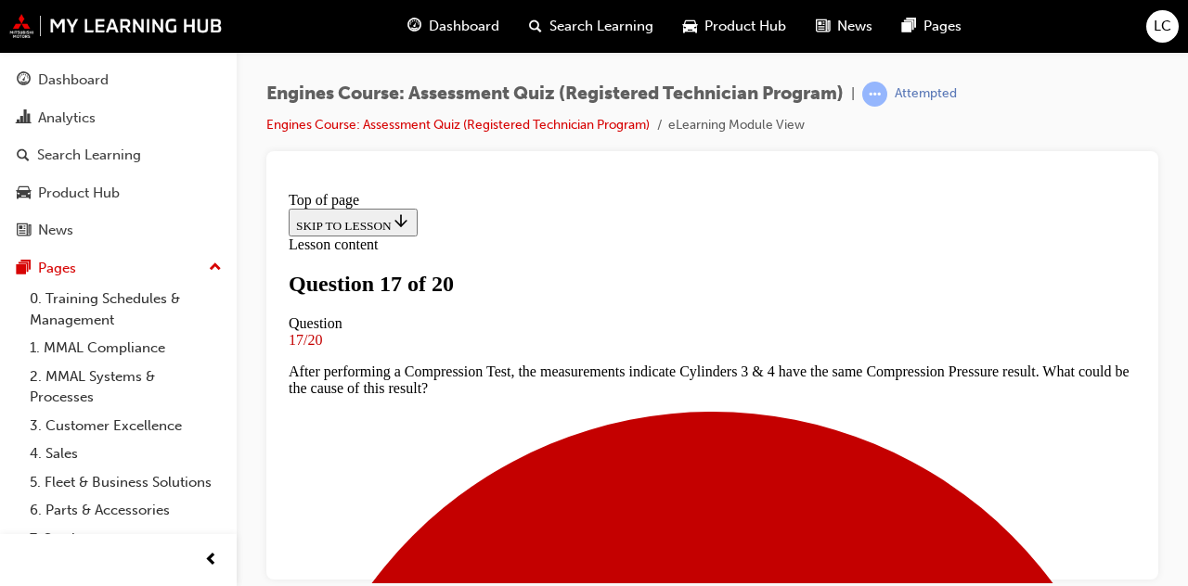
scroll to position [346, 0]
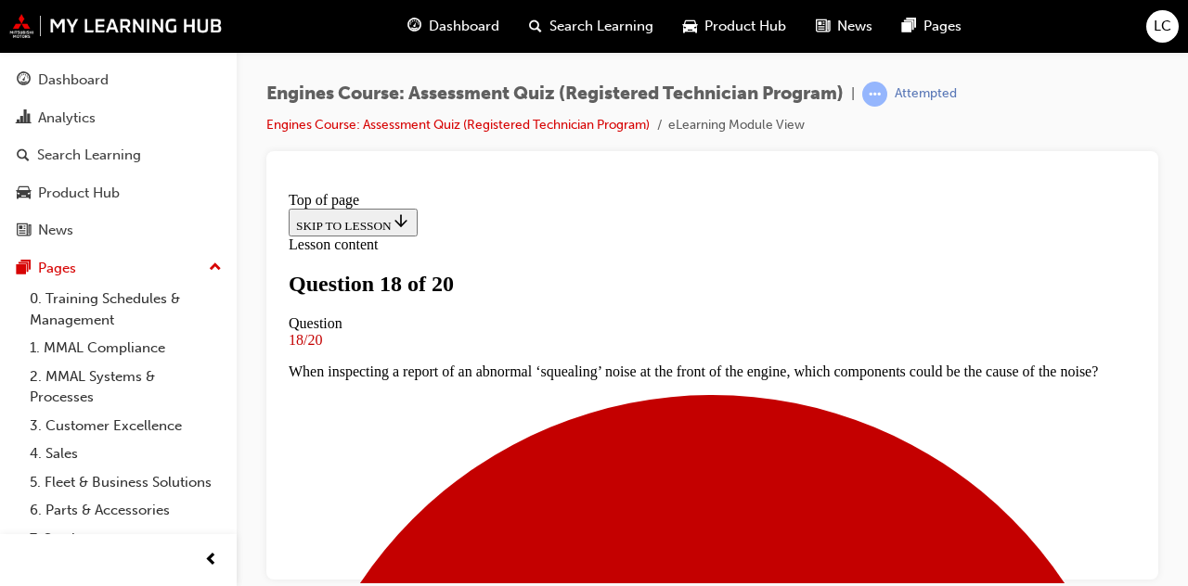
scroll to position [379, 0]
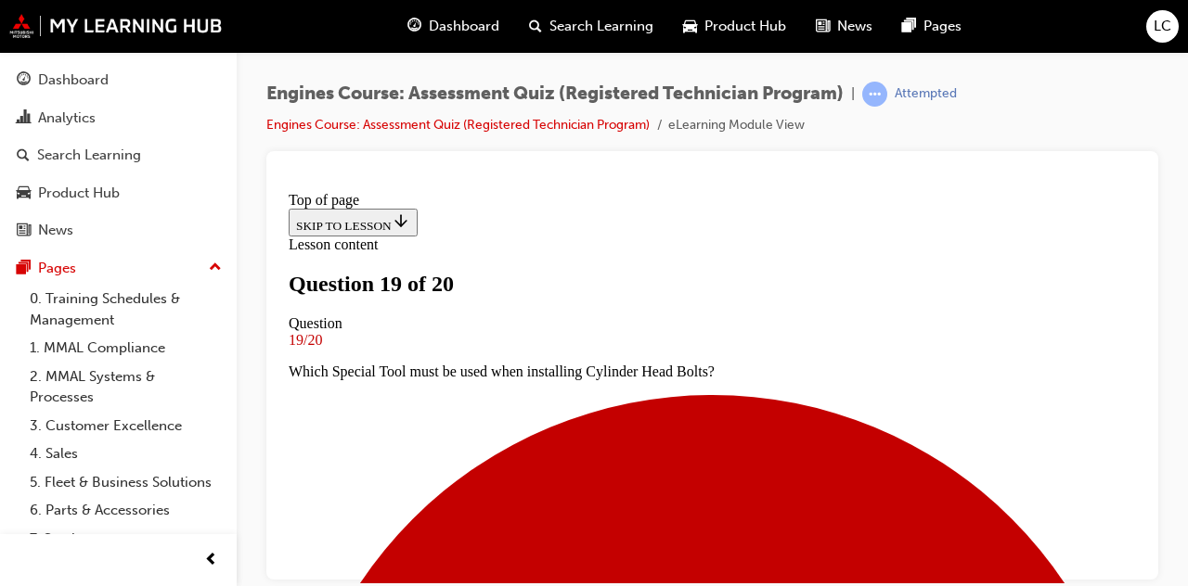
scroll to position [377, 0]
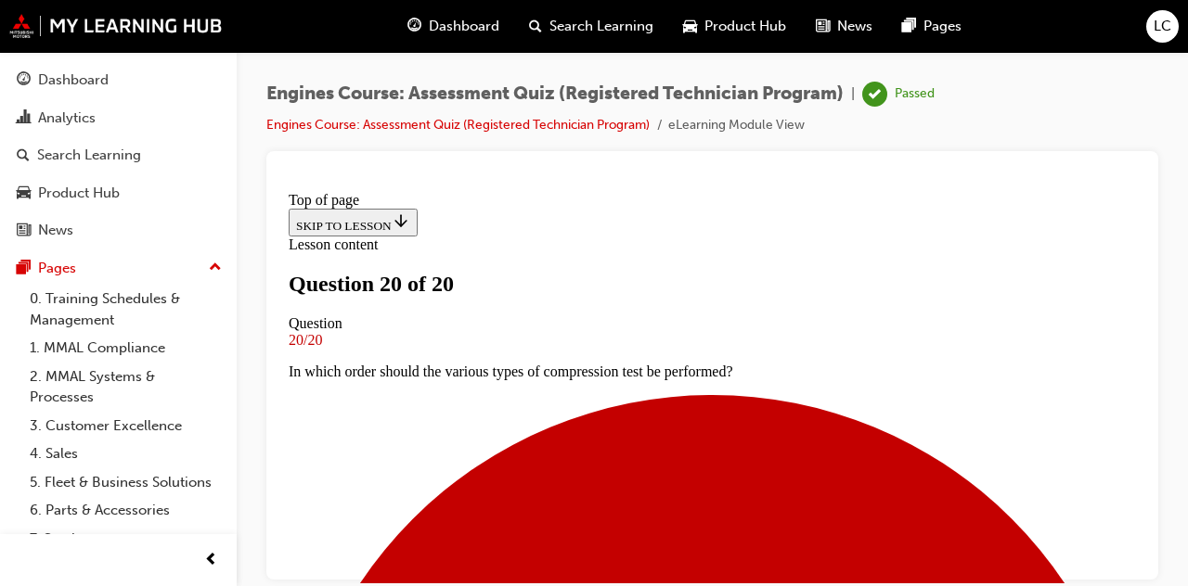
scroll to position [547, 0]
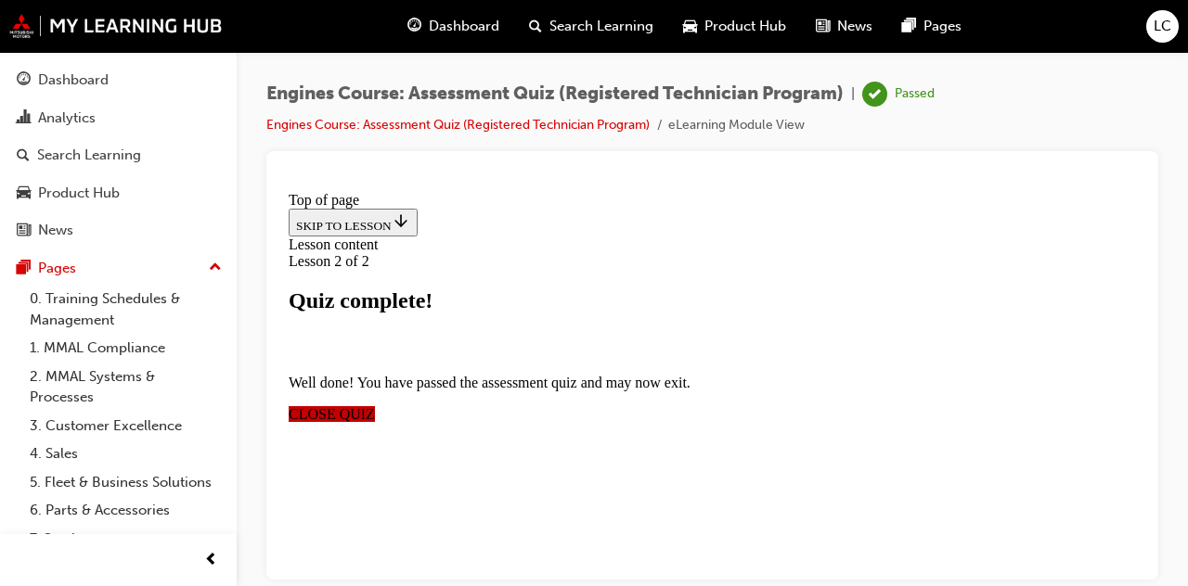
click at [375, 405] on span "CLOSE QUIZ" at bounding box center [332, 413] width 86 height 16
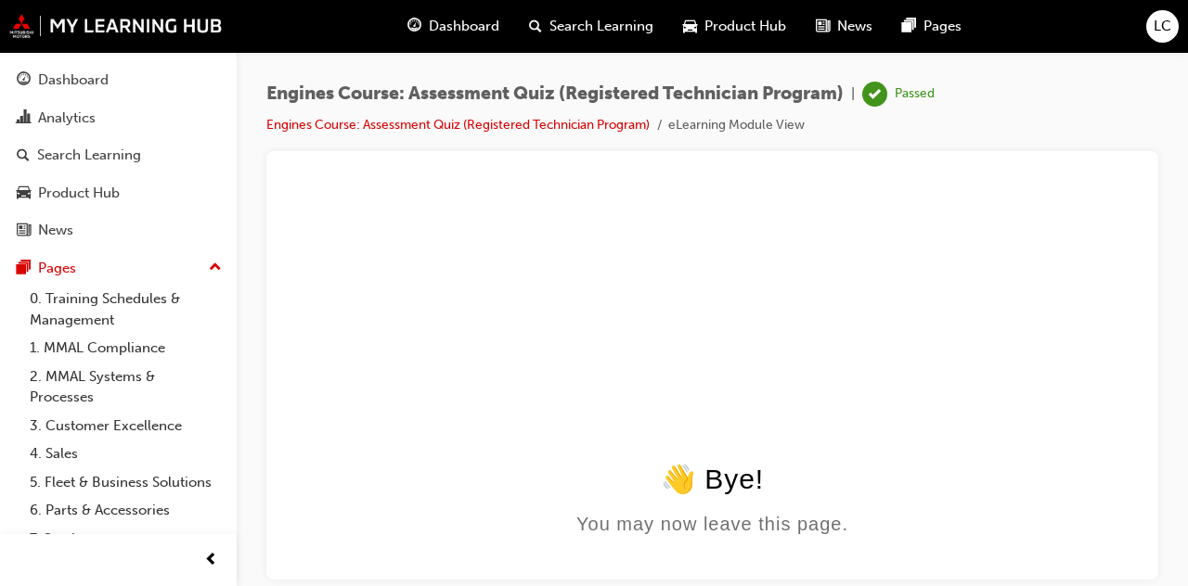
scroll to position [0, 0]
click at [127, 85] on div "Dashboard" at bounding box center [118, 80] width 203 height 23
